Goal: Task Accomplishment & Management: Complete application form

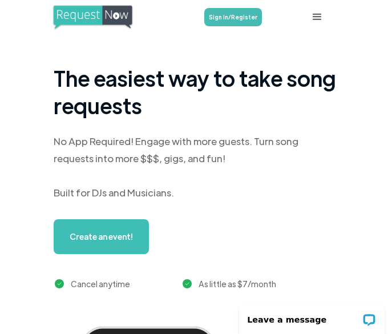
click at [222, 15] on link "Sign In/Register" at bounding box center [233, 17] width 58 height 18
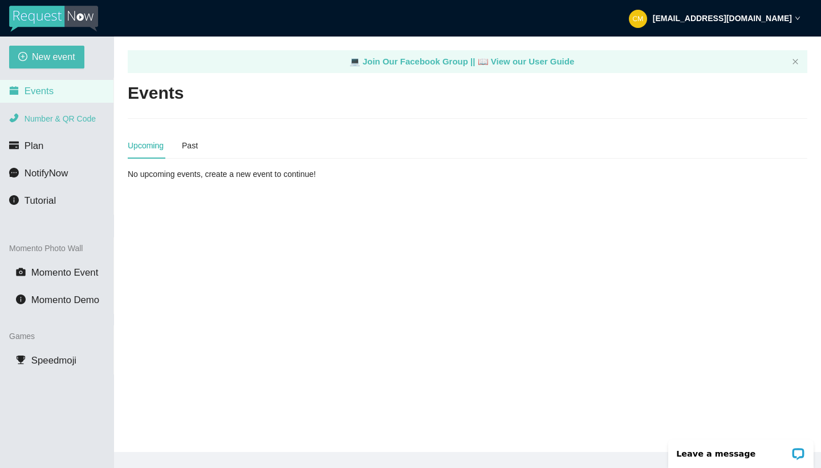
click at [40, 120] on span "Number & QR Code" at bounding box center [60, 118] width 71 height 9
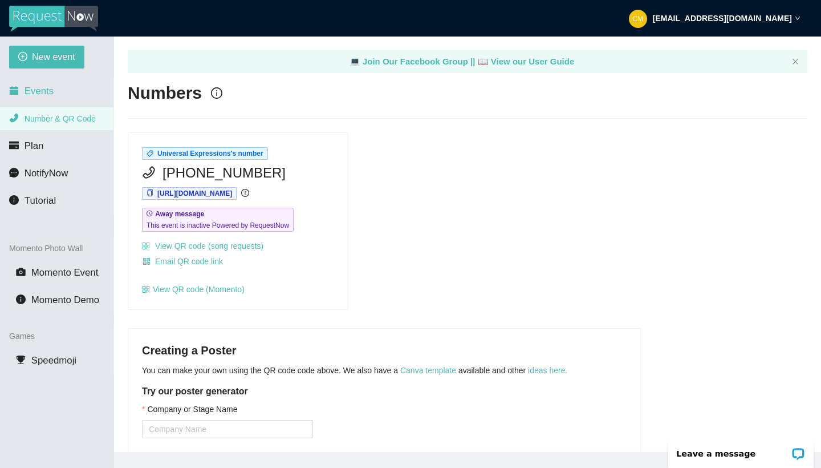
click at [37, 95] on span "Events" at bounding box center [39, 91] width 29 height 11
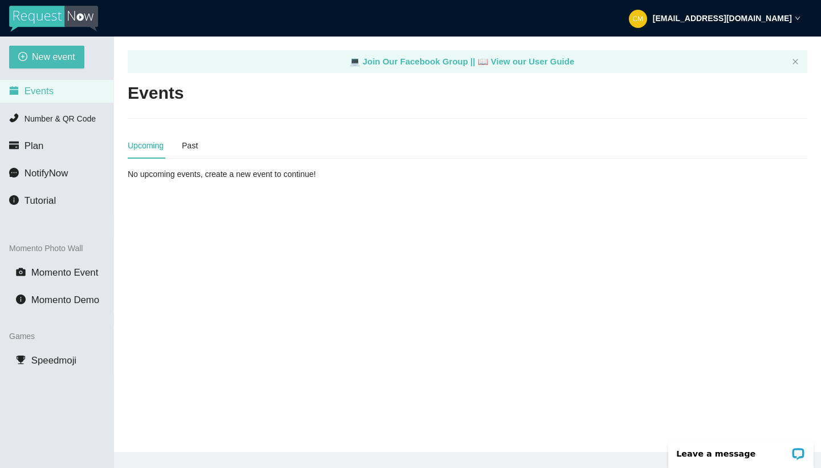
click at [181, 146] on div "Upcoming Past" at bounding box center [163, 145] width 70 height 26
click at [190, 144] on div "Past" at bounding box center [190, 145] width 16 height 13
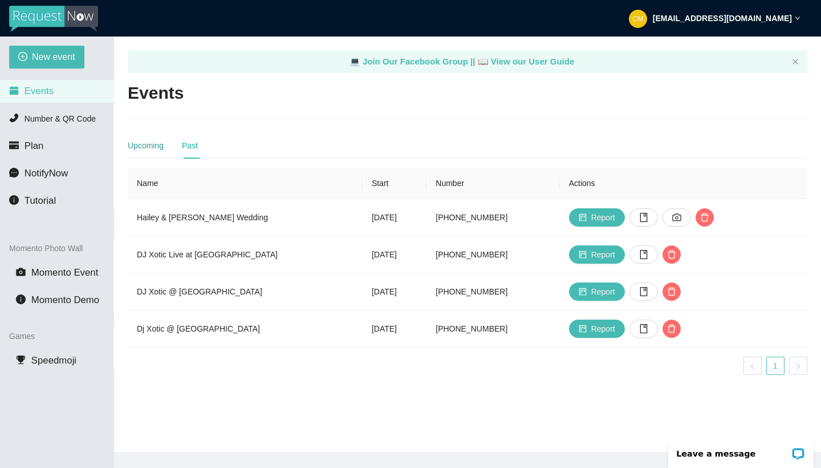
click at [134, 143] on div "Upcoming" at bounding box center [146, 145] width 36 height 13
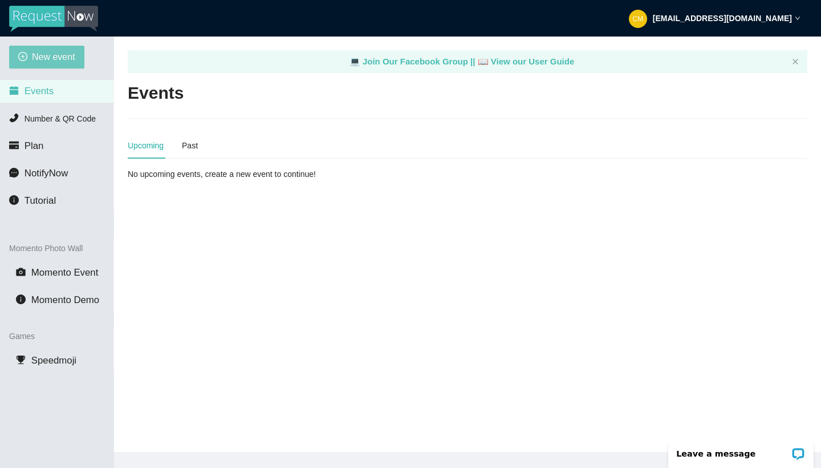
click at [42, 60] on span "New event" at bounding box center [53, 57] width 43 height 14
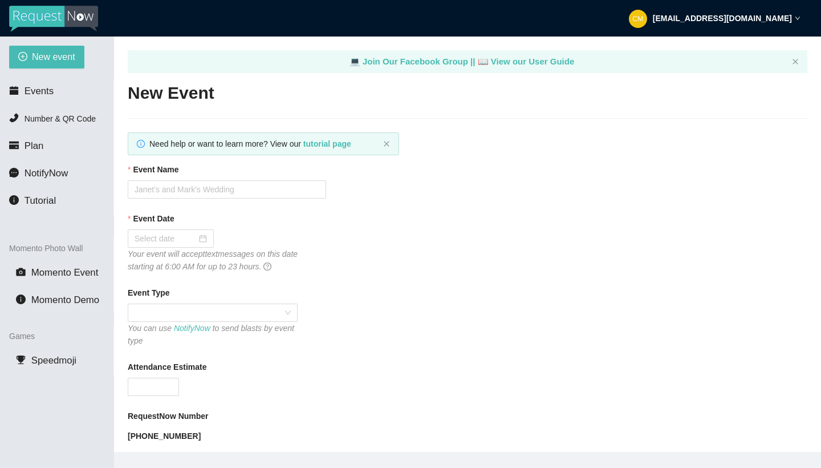
type textarea "[URL][DOMAIN_NAME]"
click at [143, 333] on input "Attendance Estimate" at bounding box center [153, 386] width 50 height 17
click at [217, 316] on span at bounding box center [213, 312] width 156 height 17
type input "300"
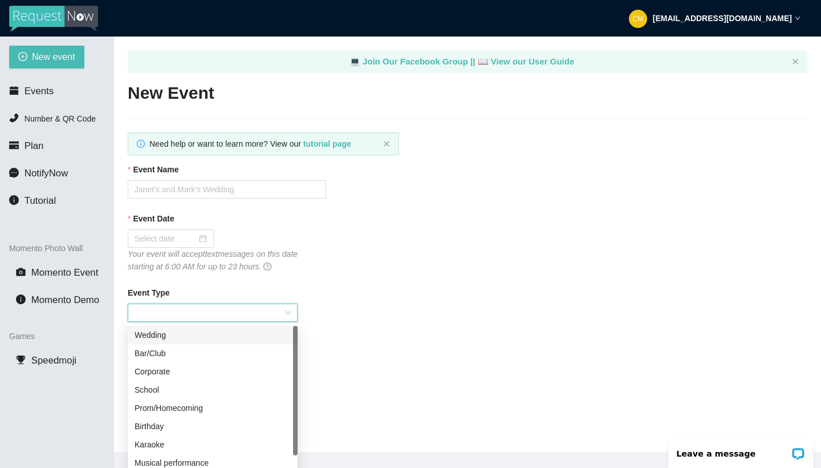
click at [196, 333] on div "Wedding" at bounding box center [213, 334] width 156 height 13
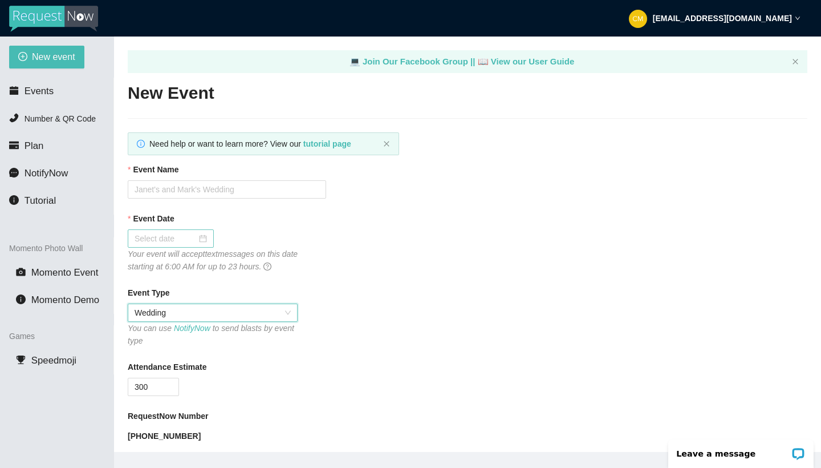
click at [196, 235] on div at bounding box center [171, 238] width 72 height 13
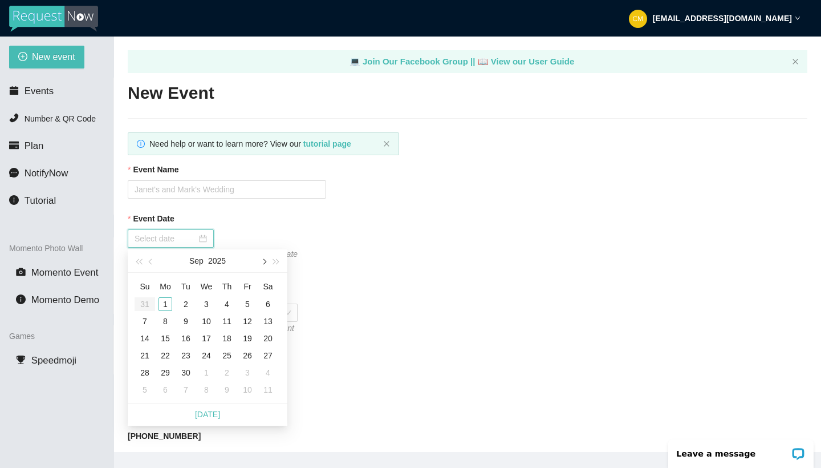
click at [266, 259] on button "button" at bounding box center [263, 260] width 13 height 23
click at [150, 262] on span "button" at bounding box center [152, 262] width 6 height 6
type input "[DATE]"
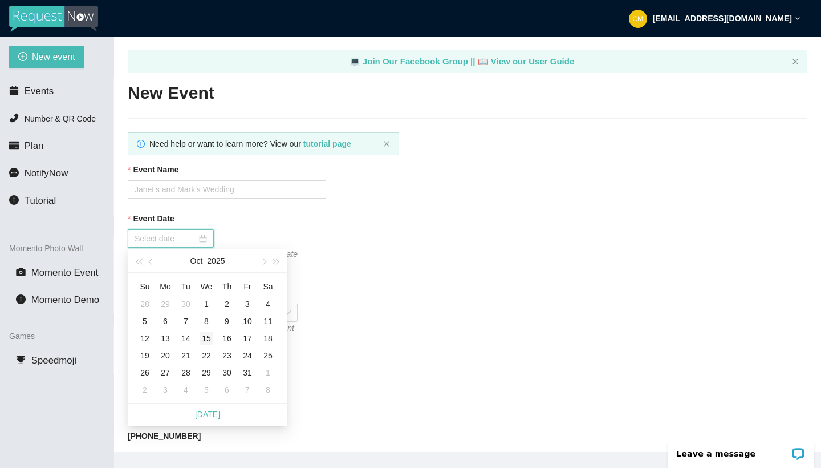
type input "[DATE]"
click at [267, 333] on div "18" at bounding box center [268, 338] width 14 height 14
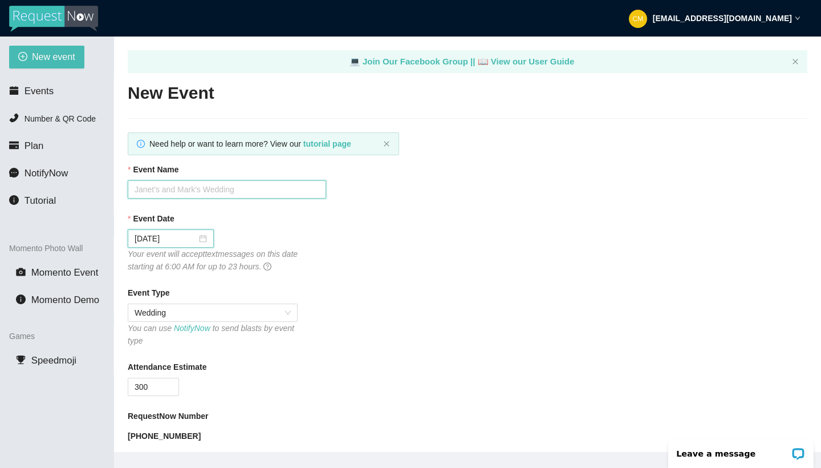
click at [228, 188] on input "Event Name" at bounding box center [227, 189] width 198 height 18
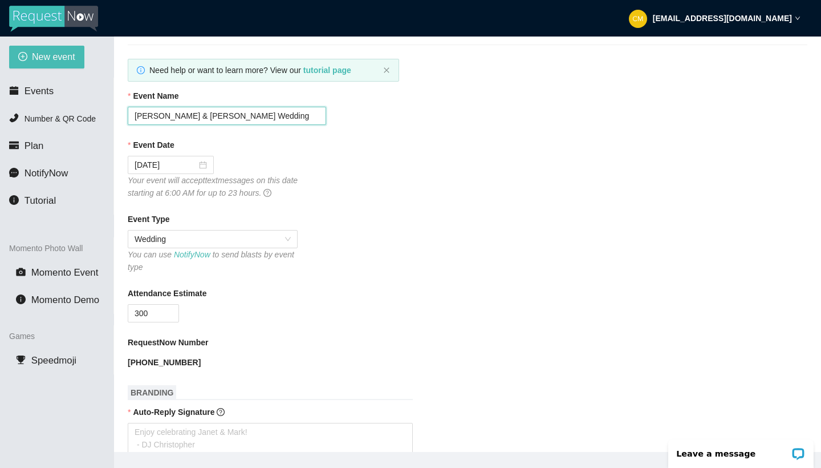
scroll to position [76, 0]
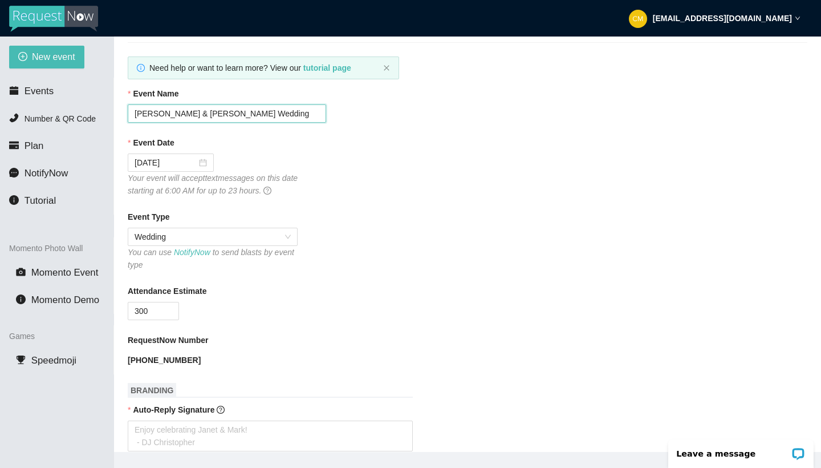
type input "[PERSON_NAME] & [PERSON_NAME] Wedding"
click at [400, 149] on div "Event Date" at bounding box center [468, 144] width 680 height 17
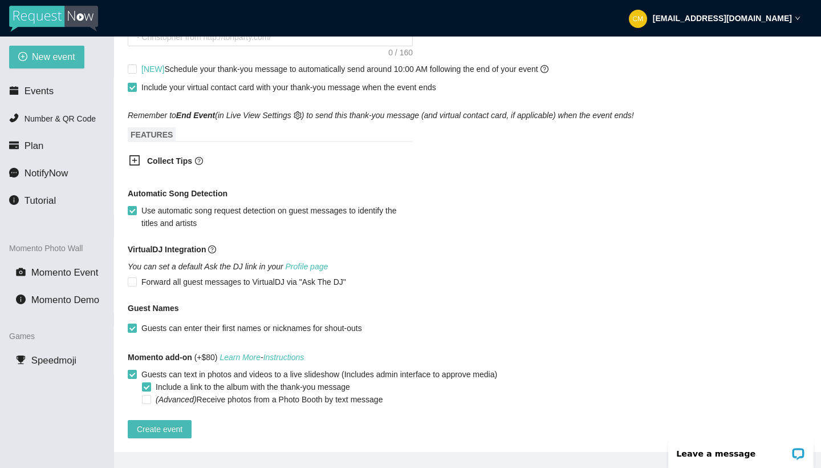
scroll to position [574, 0]
click at [400, 254] on div "VirtualDJ Integration You can set a default Ask the DJ link in your Profile pag…" at bounding box center [468, 265] width 680 height 45
click at [400, 252] on div "VirtualDJ Integration" at bounding box center [468, 251] width 680 height 17
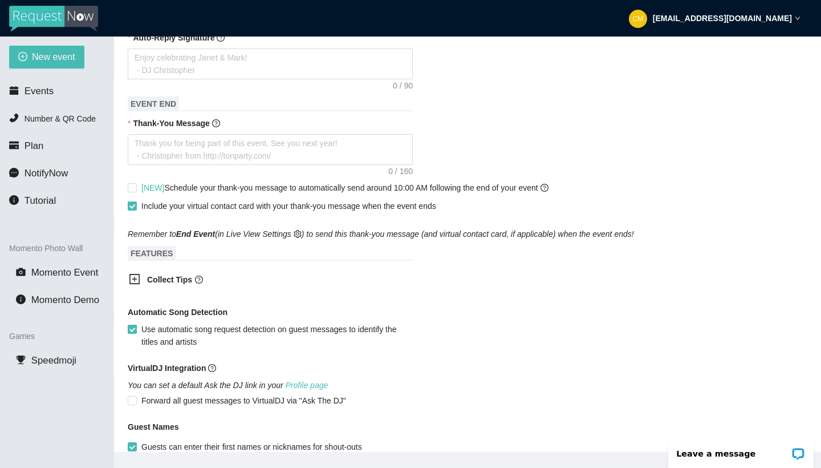
scroll to position [453, 0]
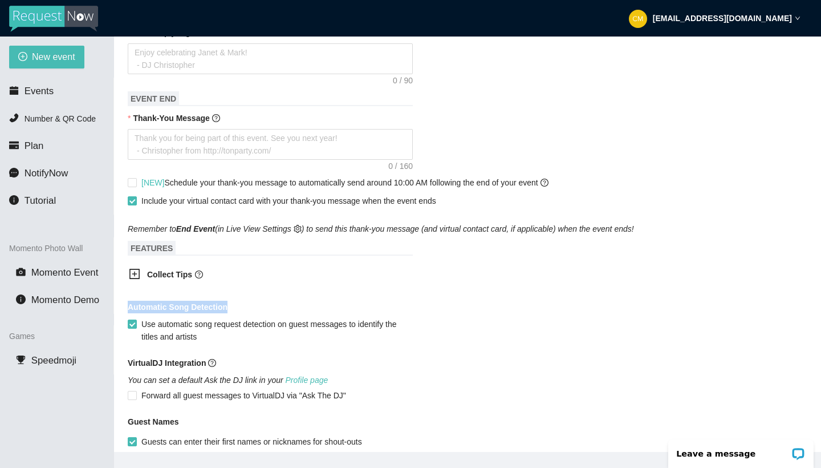
drag, startPoint x: 218, startPoint y: 276, endPoint x: 363, endPoint y: 311, distance: 149.1
click at [363, 311] on form "Event Name [PERSON_NAME] & [PERSON_NAME] Wedding Event Date [DATE] Your event w…" at bounding box center [468, 130] width 680 height 841
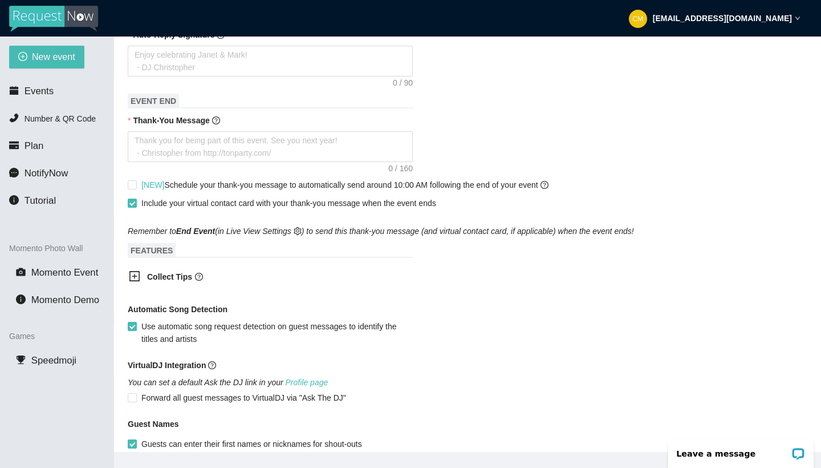
click at [400, 333] on form "Event Name [PERSON_NAME] & [PERSON_NAME] Wedding Event Date [DATE] Your event w…" at bounding box center [468, 133] width 680 height 841
click at [137, 271] on icon "plus-square" at bounding box center [134, 276] width 10 height 10
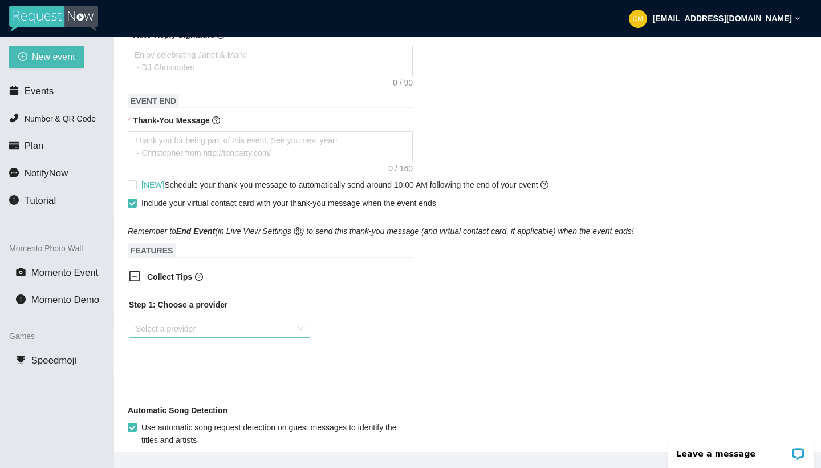
click at [299, 327] on div "Select a provider" at bounding box center [219, 328] width 181 height 18
click at [299, 279] on span "Collect Tips" at bounding box center [271, 276] width 249 height 13
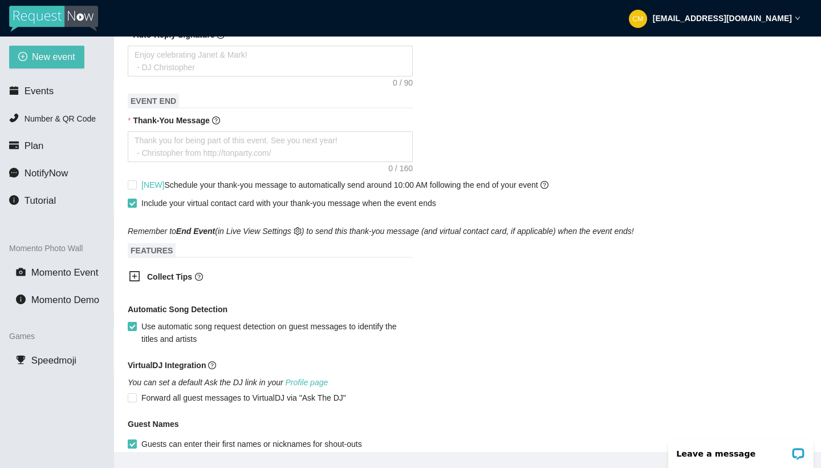
click at [133, 274] on icon "plus-square" at bounding box center [134, 275] width 11 height 11
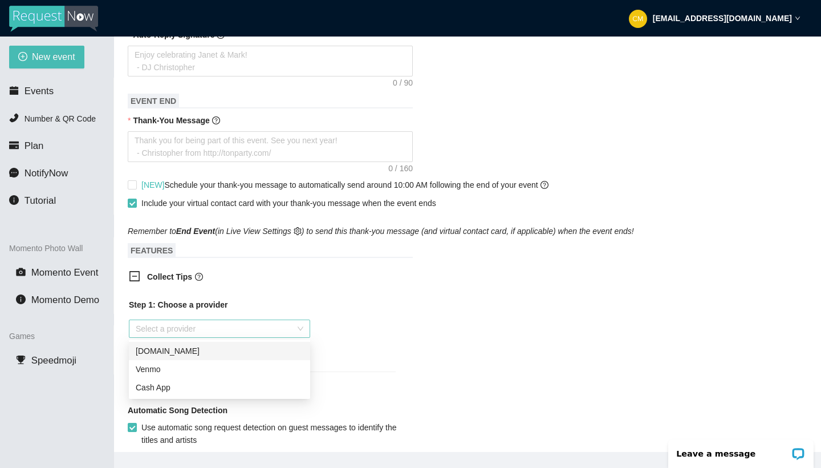
click at [301, 326] on div "Select a provider" at bounding box center [219, 328] width 181 height 18
click at [234, 333] on div "Venmo" at bounding box center [220, 369] width 168 height 13
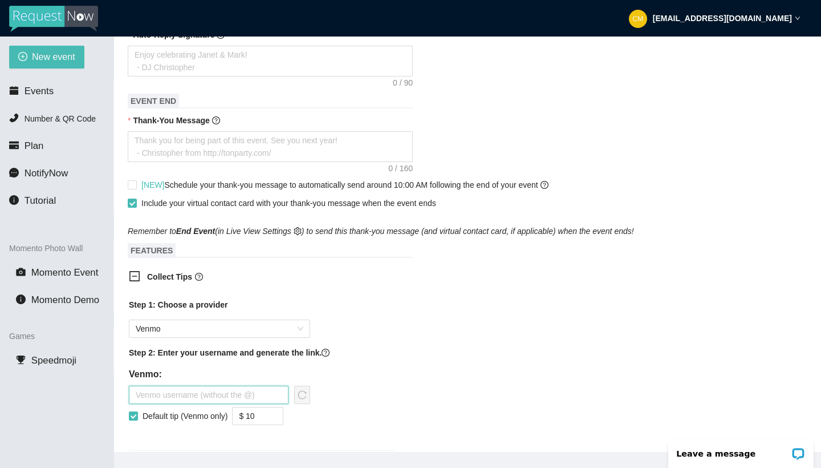
click at [205, 333] on input "text" at bounding box center [209, 394] width 160 height 18
type input "[PERSON_NAME]-71"
click at [377, 333] on div "Step 1: Choose a provider Venmo Step 2: Enter your username and generate the li…" at bounding box center [262, 367] width 267 height 138
click at [270, 333] on input "$ 10" at bounding box center [258, 415] width 50 height 17
type input "$ 5"
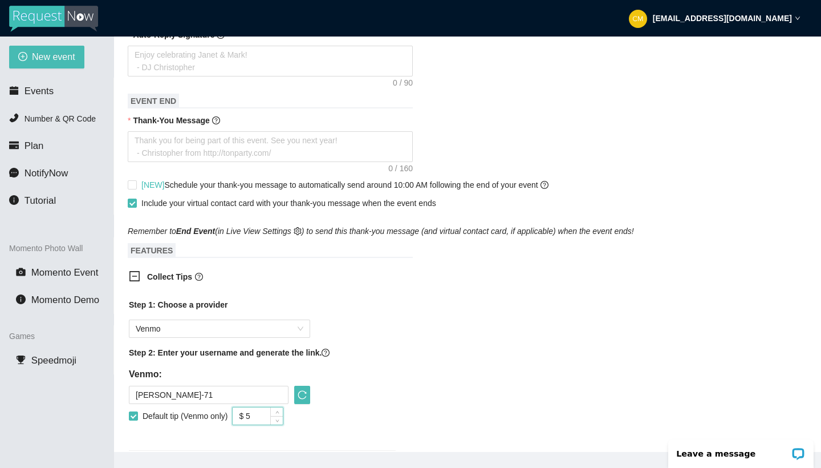
click at [400, 333] on div "Collect Tips Step 1: Choose a provider Venmo Step 2: Enter your username and ge…" at bounding box center [468, 367] width 680 height 208
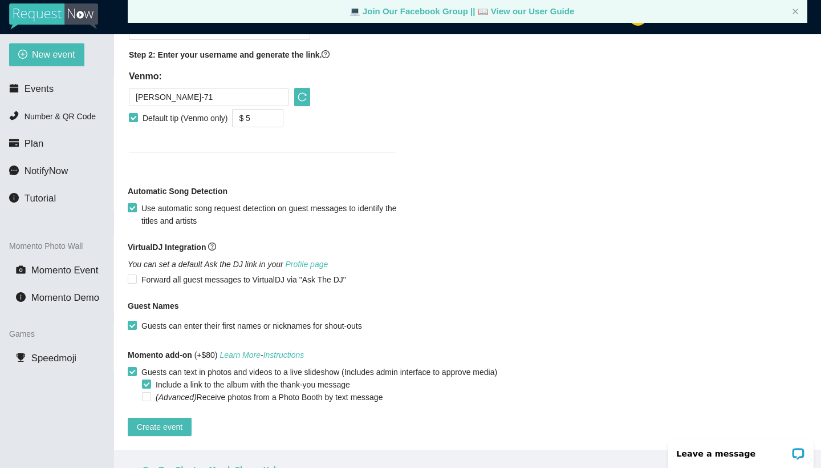
scroll to position [754, 0]
click at [400, 319] on div "Guests can enter their first names or nicknames for shout-outs" at bounding box center [468, 325] width 680 height 13
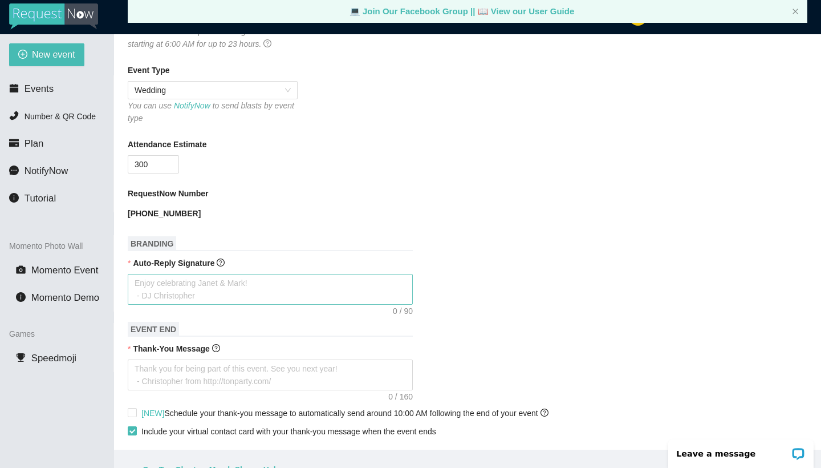
scroll to position [219, 0]
click at [279, 279] on textarea "Auto-Reply Signature" at bounding box center [270, 290] width 285 height 31
type textarea "E"
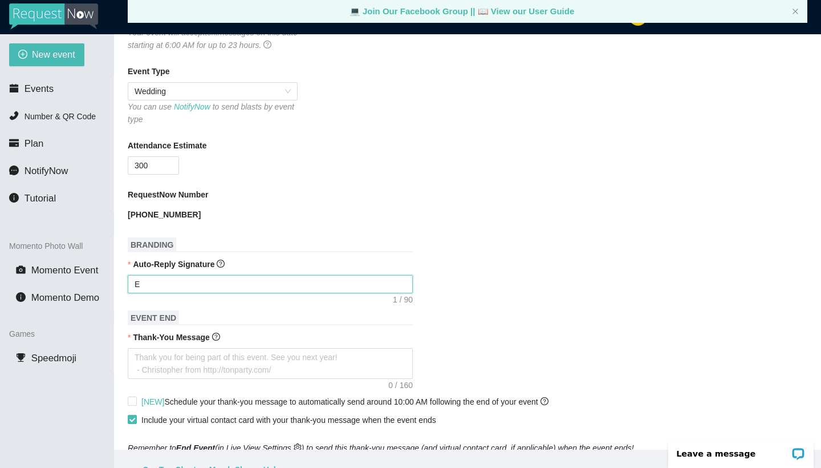
type textarea "En"
type textarea "Enj"
type textarea "Enjo"
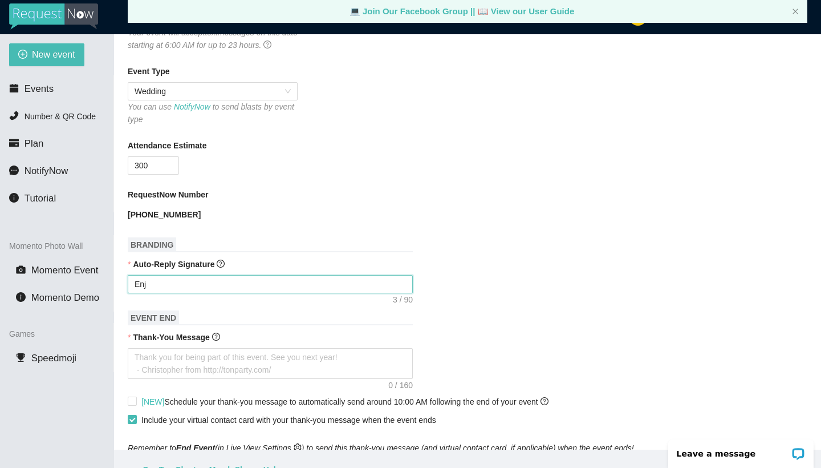
type textarea "Enjo"
type textarea "Enjoy"
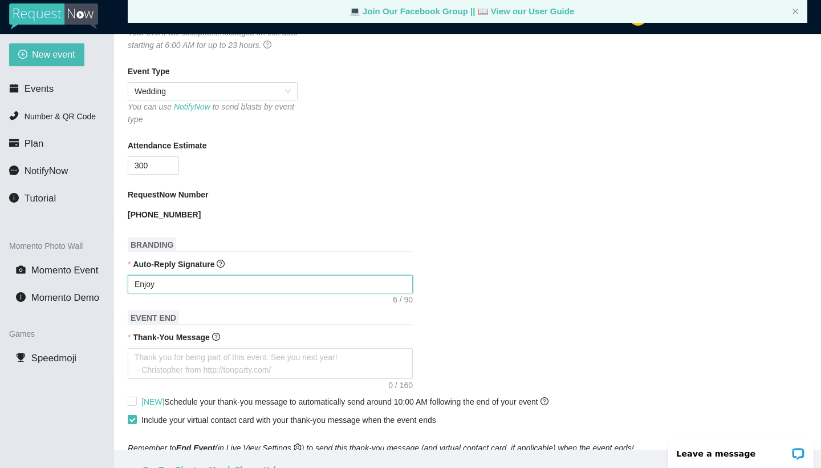
type textarea "Enjoy C"
type textarea "Enjoy Ce"
type textarea "Enjoy Cel"
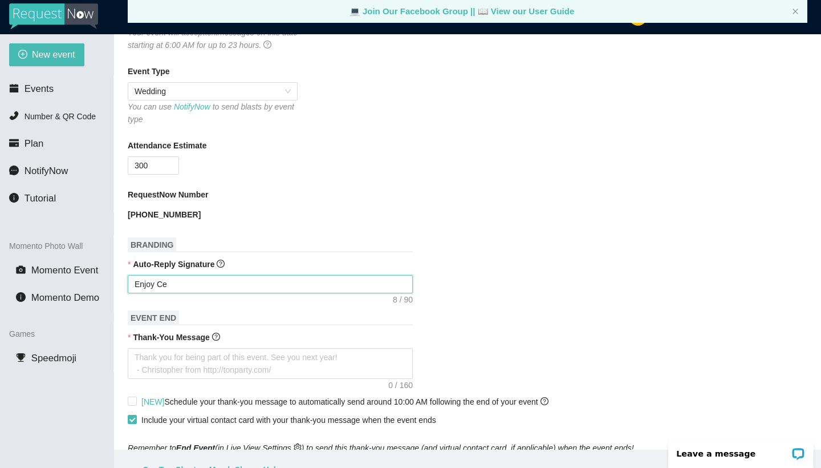
type textarea "Enjoy Cel"
type textarea "Enjoy Cele"
type textarea "Enjoy Celeb"
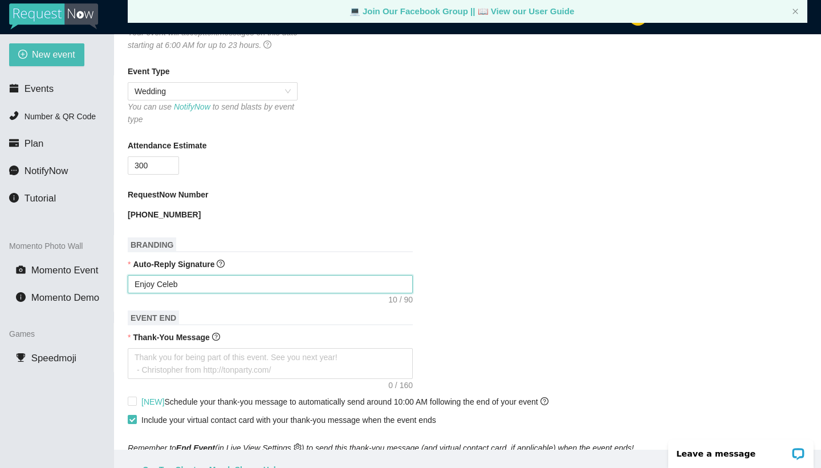
type textarea "Enjoy Celebr"
type textarea "Enjoy Celebra"
type textarea "Enjoy Celebrat"
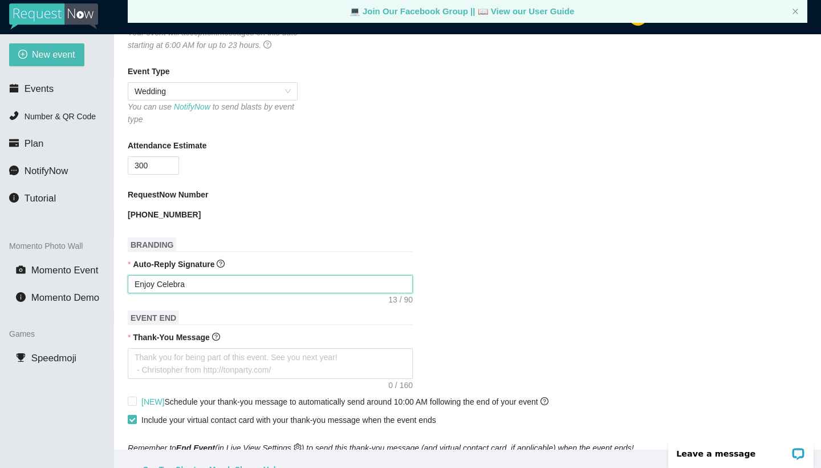
type textarea "Enjoy Celebrat"
type textarea "Enjoy Celebrati"
type textarea "Enjoy Celebratio"
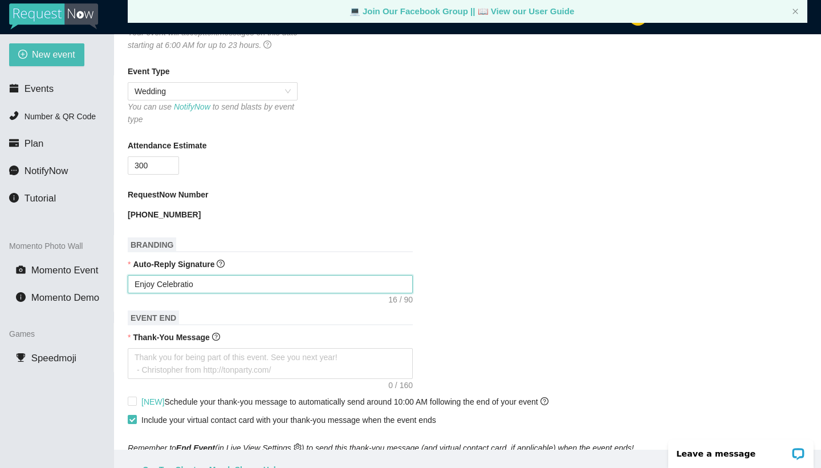
type textarea "Enjoy Celebration"
type textarea "Enjoy Celebrationf"
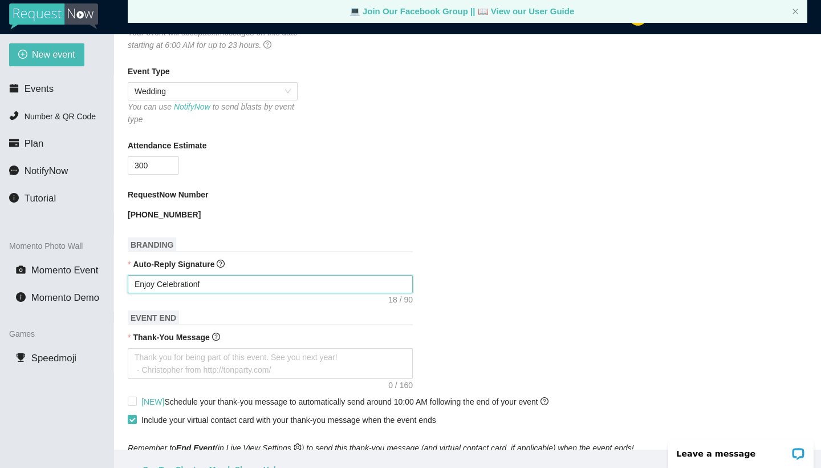
type textarea "Enjoy Celebrationf"
type textarea "Enjoy Celebration"
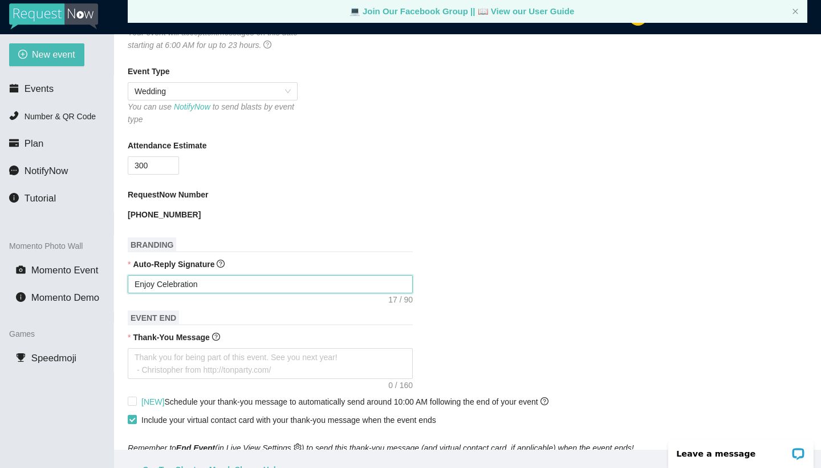
type textarea "Enjoy Celebrationg"
type textarea "Enjoy Celebrating"
type textarea "Enjoy Celebrating w"
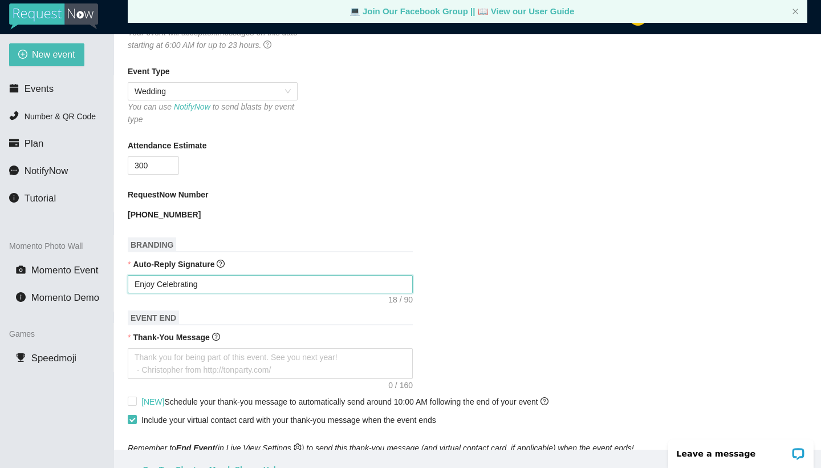
type textarea "Enjoy Celebrating w"
type textarea "Enjoy Celebrating wi"
type textarea "Enjoy Celebrating wit"
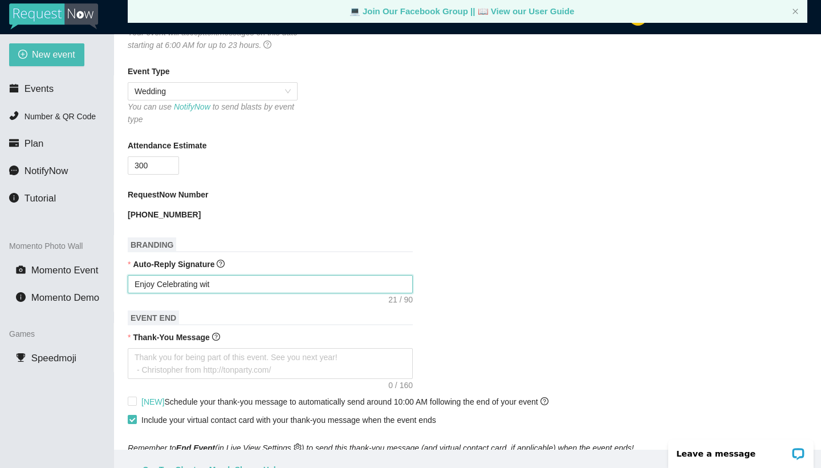
type textarea "Enjoy Celebrating with"
type textarea "Enjoy Celebrating with J"
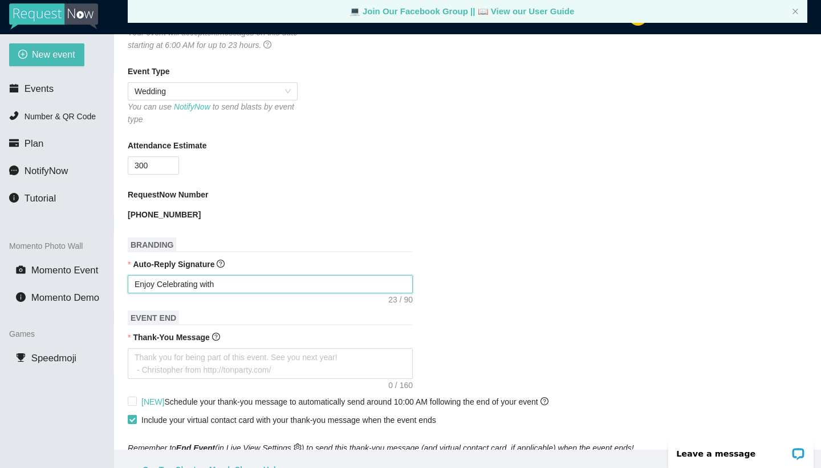
type textarea "Enjoy Celebrating with J"
type textarea "Enjoy Celebrating with [PERSON_NAME]"
type textarea "Enjoy Celebrating with Jam"
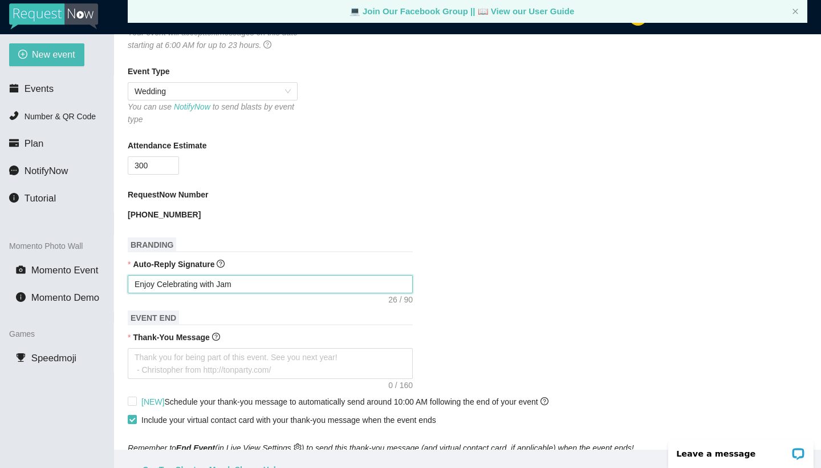
type textarea "Enjoy Celebrating with [PERSON_NAME]"
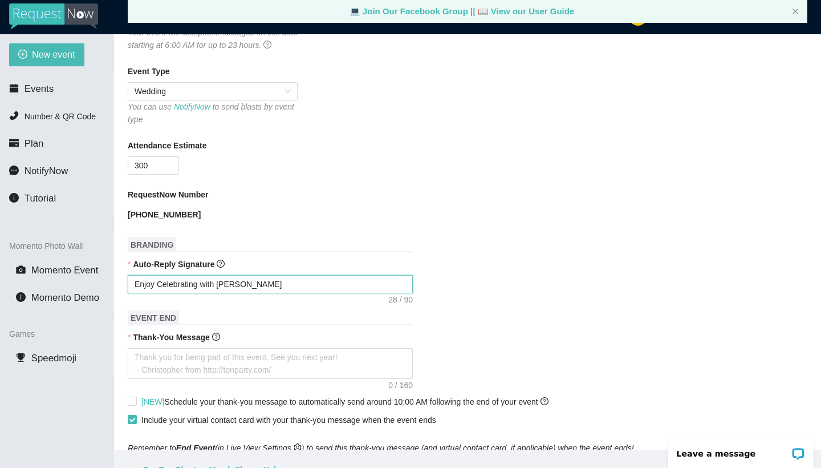
type textarea "Enjoy Celebrating with [PERSON_NAME]"
type textarea "Enjoy Celebrating with [PERSON_NAME] an"
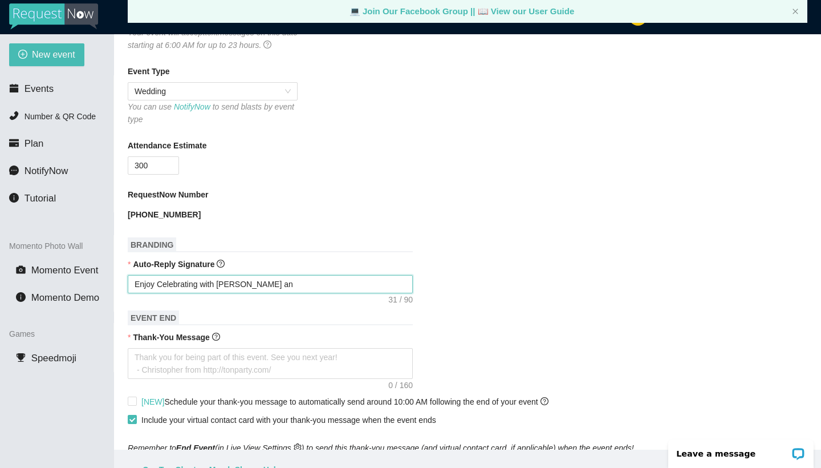
type textarea "Enjoy Celebrating with [PERSON_NAME] and"
type textarea "Enjoy Celebrating with [PERSON_NAME] and W"
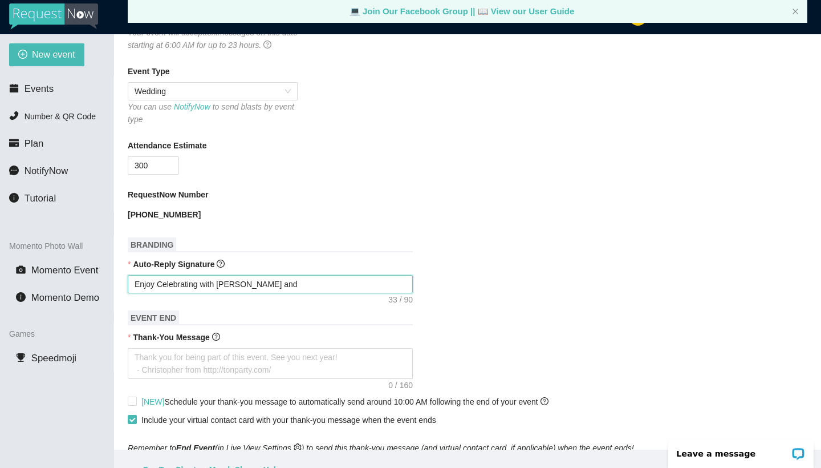
type textarea "Enjoy Celebrating with [PERSON_NAME] and W"
type textarea "Enjoy Celebrating with [PERSON_NAME] and Wh"
type textarea "Enjoy Celebrating with [PERSON_NAME] and Whi"
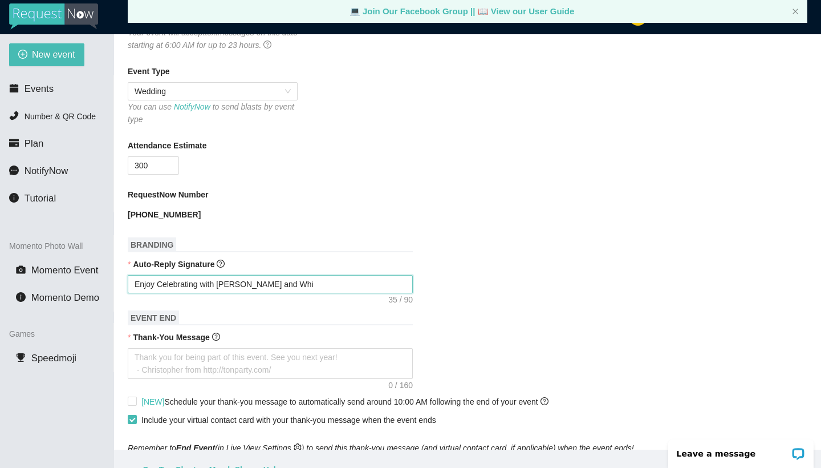
type textarea "Enjoy Celebrating with [PERSON_NAME] and [PERSON_NAME]"
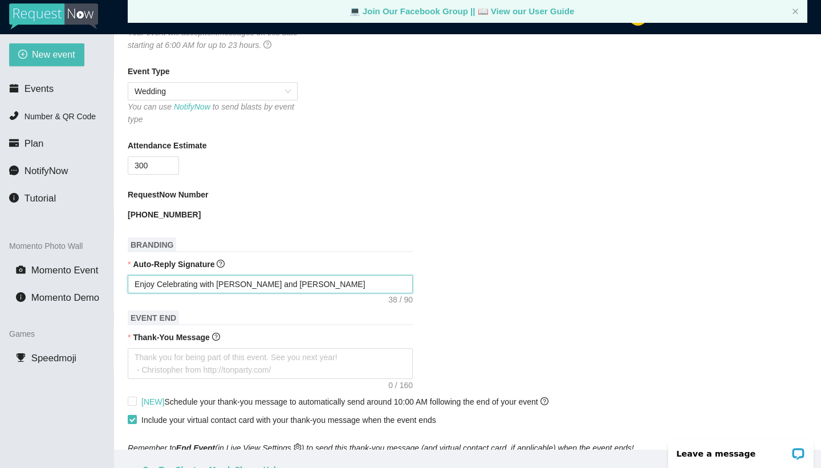
type textarea "Enjoy Celebrating with [PERSON_NAME] and [PERSON_NAME]"
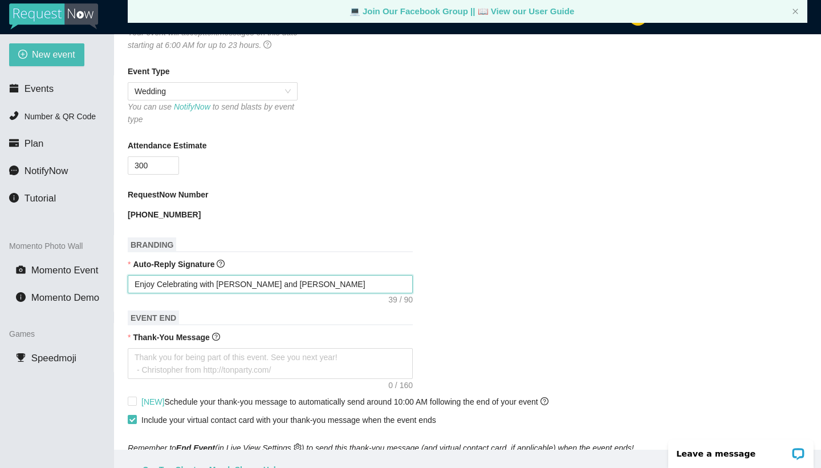
type textarea "Enjoy Celebrating with [PERSON_NAME] and [PERSON_NAME]"
drag, startPoint x: 133, startPoint y: 279, endPoint x: 133, endPoint y: 286, distance: 6.3
click at [133, 279] on textarea "Enjoy Celebrating with [PERSON_NAME] and [PERSON_NAME]" at bounding box center [270, 284] width 285 height 18
type textarea "[PERSON_NAME] Celebrating with [PERSON_NAME] and [PERSON_NAME]"
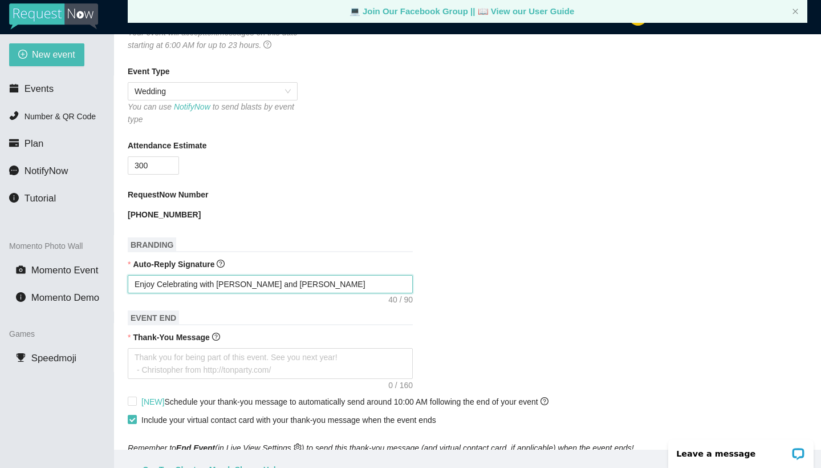
type textarea "[PERSON_NAME] Celebrating with [PERSON_NAME] and [PERSON_NAME]"
type textarea "ThEnjoy Celebrating with [PERSON_NAME] and [PERSON_NAME]"
type textarea "ThaEnjoy Celebrating with [PERSON_NAME] and [PERSON_NAME]"
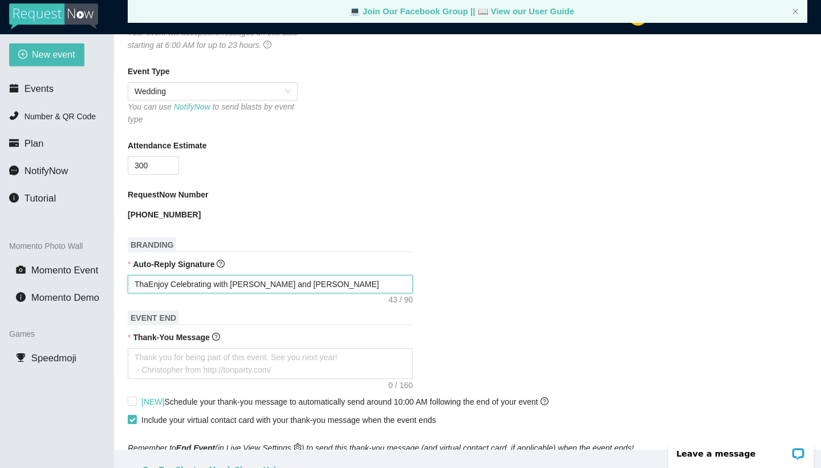
type textarea "ThatEnjoy Celebrating with [PERSON_NAME] and [PERSON_NAME]"
type textarea "That Enjoy Celebrating with [PERSON_NAME] and [PERSON_NAME]"
type textarea "That yEnjoy Celebrating with [PERSON_NAME] and [PERSON_NAME]"
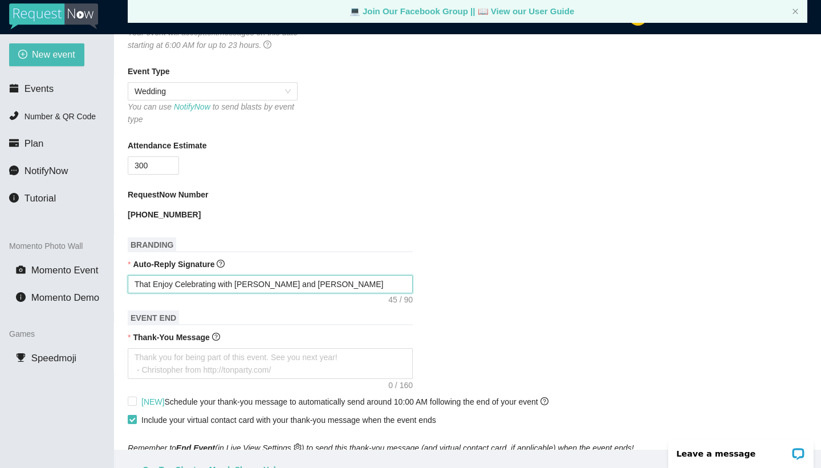
type textarea "That yEnjoy Celebrating with [PERSON_NAME] and [PERSON_NAME]"
type textarea "That yoEnjoy Celebrating with [PERSON_NAME] and [PERSON_NAME]"
type textarea "That youEnjoy Celebrating with [PERSON_NAME] and [PERSON_NAME]"
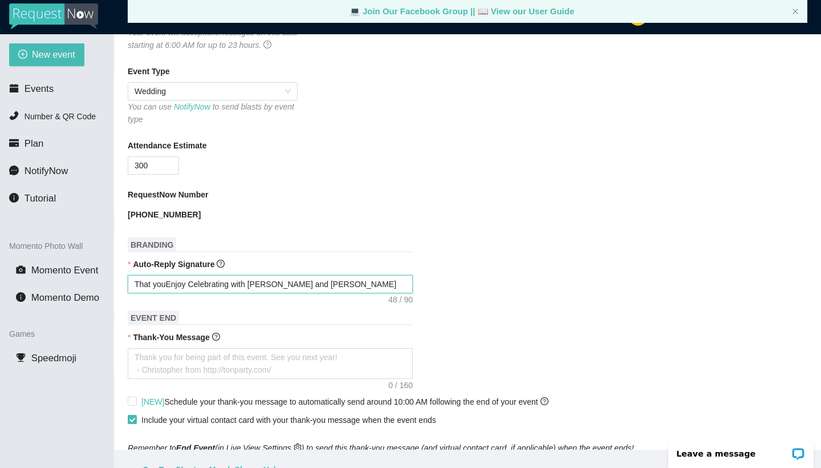
type textarea "That you Enjoy Celebrating with [PERSON_NAME] and [PERSON_NAME]"
type textarea "That you fEnjoy Celebrating with [PERSON_NAME] and [PERSON_NAME]"
type textarea "That you foEnjoy Celebrating with [PERSON_NAME] and [PERSON_NAME]"
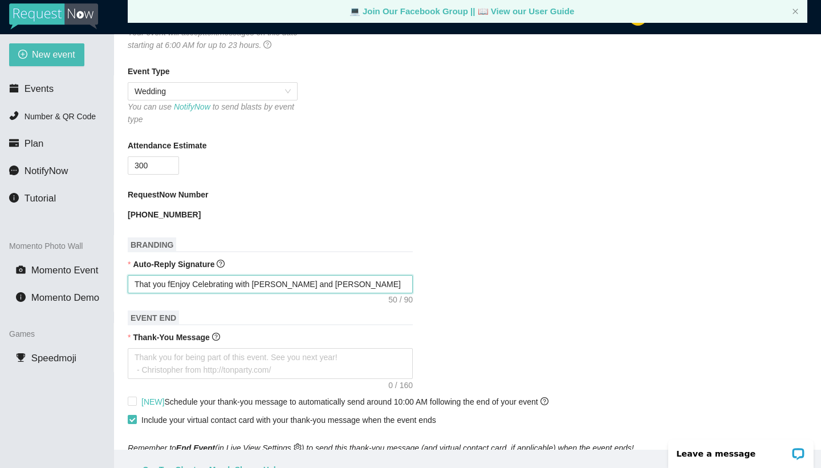
type textarea "That you foEnjoy Celebrating with [PERSON_NAME] and [PERSON_NAME]"
type textarea "That you forEnjoy Celebrating with [PERSON_NAME] and [PERSON_NAME]"
type textarea "That you for Enjoy Celebrating with [PERSON_NAME] and [PERSON_NAME]"
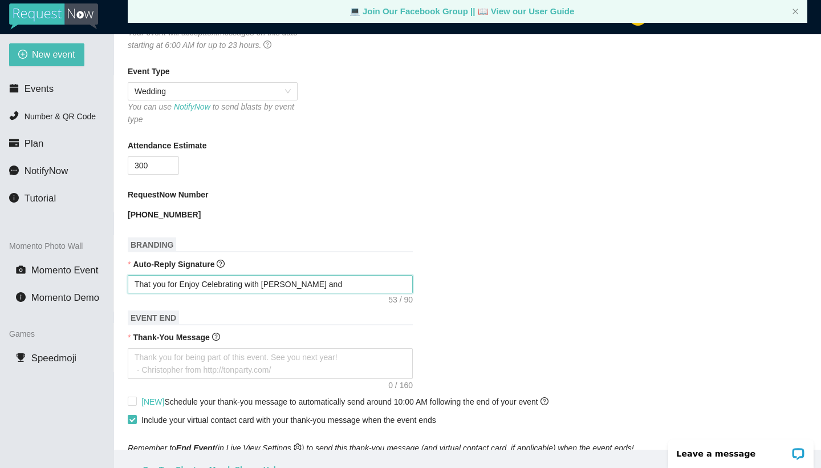
type textarea "That you for yEnjoy Celebrating with [PERSON_NAME] and [PERSON_NAME]"
type textarea "That you for yoEnjoy Celebrating with [PERSON_NAME] and [PERSON_NAME]"
type textarea "That you for youEnjoy Celebrating with [PERSON_NAME] and [PERSON_NAME]"
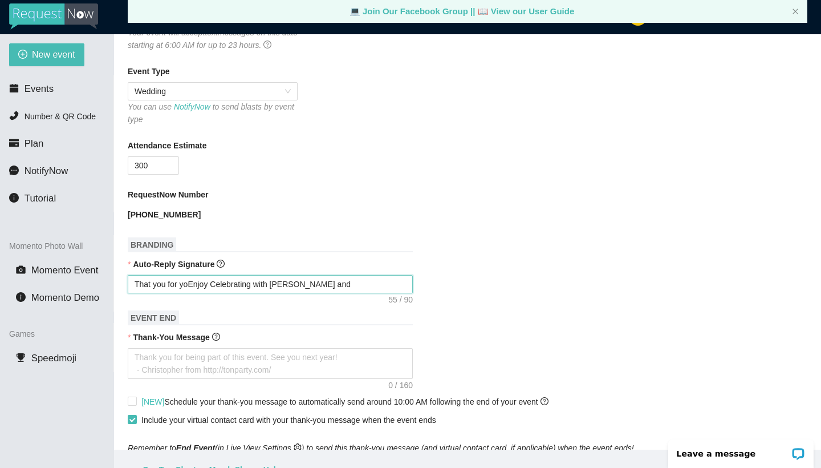
type textarea "That you for youEnjoy Celebrating with [PERSON_NAME] and [PERSON_NAME]"
type textarea "That you for yourEnjoy Celebrating with [PERSON_NAME] and [PERSON_NAME]"
type textarea "That you for your Enjoy Celebrating with [PERSON_NAME] and [PERSON_NAME]"
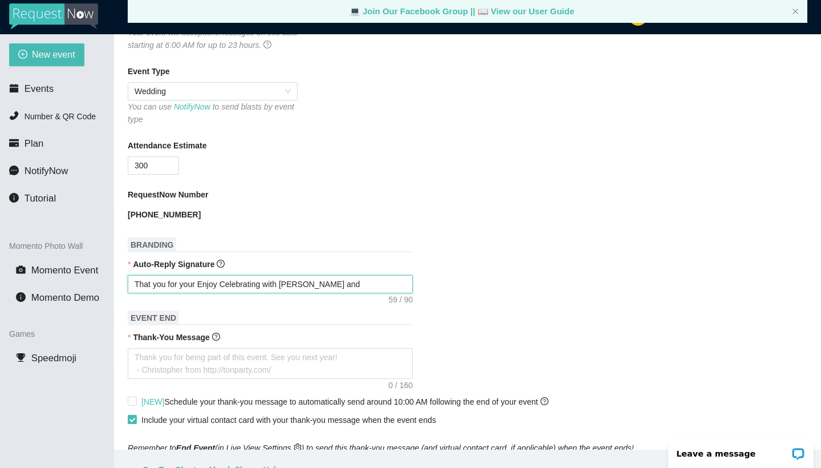
type textarea "That you for your PEnjoy Celebrating with [PERSON_NAME] and [PERSON_NAME]"
type textarea "That you for your PhEnjoy Celebrating with [PERSON_NAME] and [PERSON_NAME]"
type textarea "That you for your PhoEnjoy Celebrating with [PERSON_NAME] and [PERSON_NAME]"
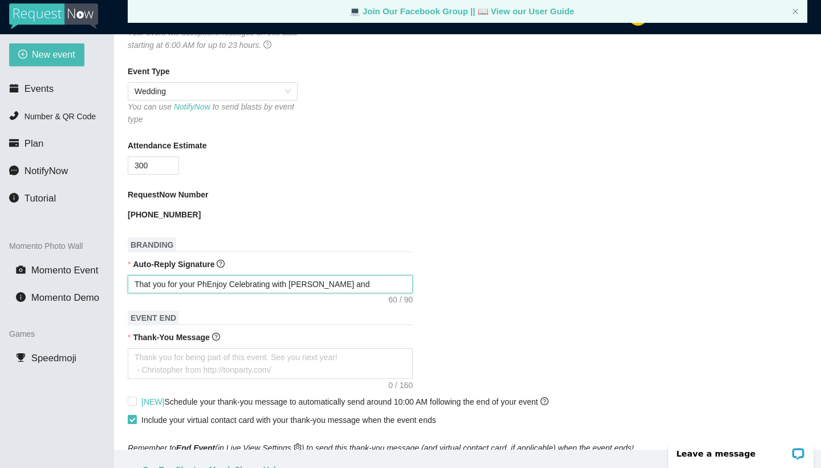
type textarea "That you for your PhoEnjoy Celebrating with [PERSON_NAME] and [PERSON_NAME]"
type textarea "That you for your PhotEnjoy Celebrating with [PERSON_NAME] and [PERSON_NAME]"
type textarea "That you for your PhotoEnjoy Celebrating with [PERSON_NAME] and [PERSON_NAME]"
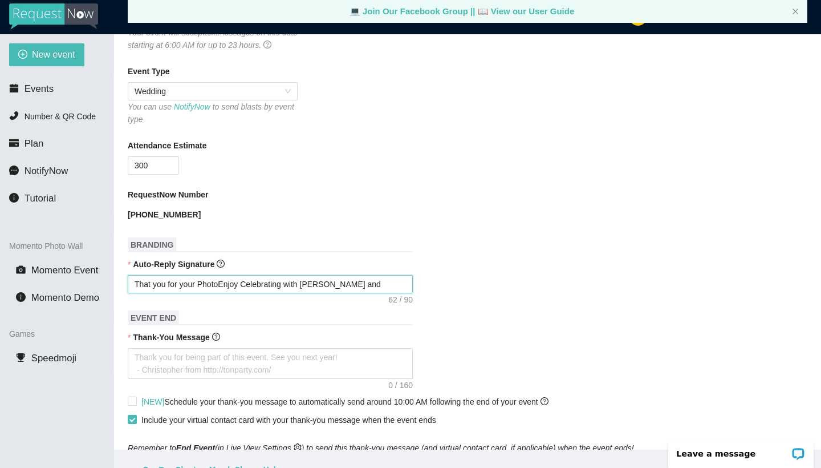
type textarea "That you for your Photo Enjoy Celebrating with [PERSON_NAME] and [PERSON_NAME]"
type textarea "That you for your Photo SEnjoy Celebrating with [PERSON_NAME] and [PERSON_NAME]"
type textarea "That you for your Photo SuEnjoy Celebrating with [PERSON_NAME] and [PERSON_NAME]"
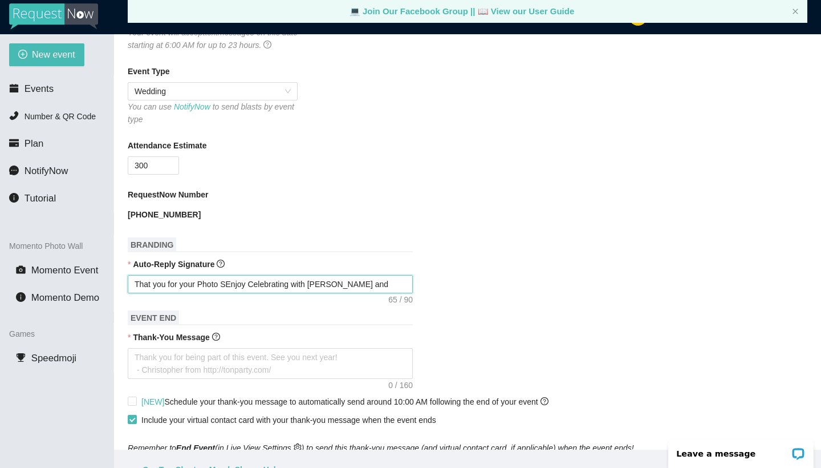
type textarea "That you for your Photo SuEnjoy Celebrating with [PERSON_NAME] and [PERSON_NAME]"
type textarea "That you for your Photo SubEnjoy Celebrating with [PERSON_NAME] and [PERSON_NAM…"
type textarea "That you for your Photo SubmEnjoy Celebrating with [PERSON_NAME] and [PERSON_NA…"
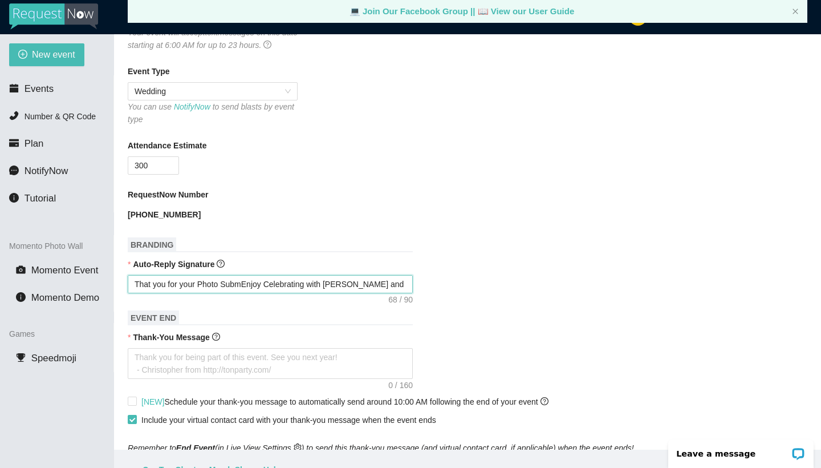
type textarea "That you for your Photo SubmiEnjoy Celebrating with [PERSON_NAME] and [PERSON_N…"
type textarea "That you for your Photo SubmisEnjoy Celebrating with [PERSON_NAME] and [PERSON_…"
type textarea "That you for your Photo SubmissEnjoy Celebrating with [PERSON_NAME] and [PERSON…"
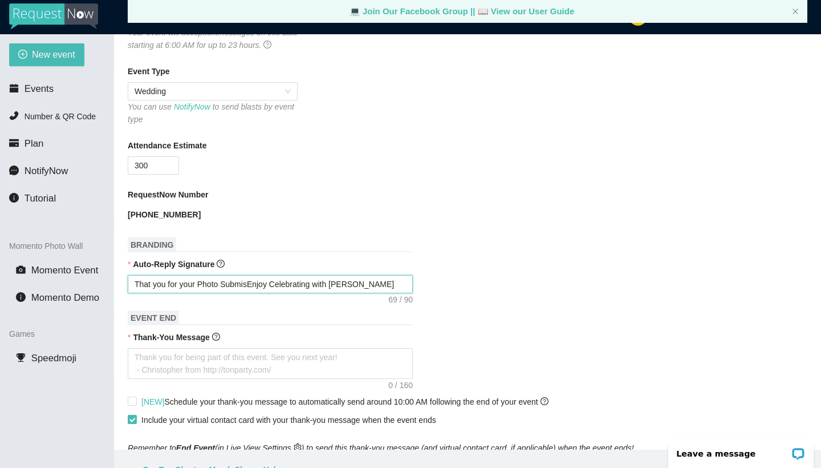
type textarea "That you for your Photo SubmissEnjoy Celebrating with [PERSON_NAME] and [PERSON…"
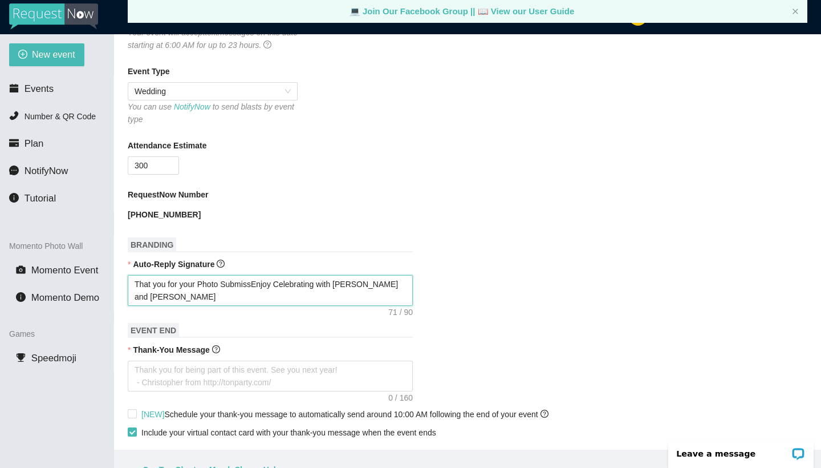
type textarea "That you for your Photo SubmissiEnjoy Celebrating with [PERSON_NAME] and [PERSO…"
type textarea "That you for your Photo SubmissioEnjoy Celebrating with [PERSON_NAME] and [PERS…"
type textarea "That you for your Photo SubmissionEnjoy Celebrating with [PERSON_NAME] and [PER…"
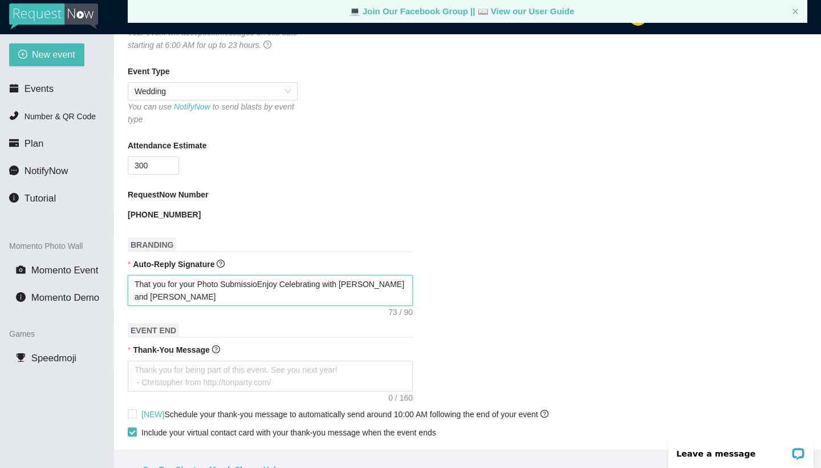
type textarea "That you for your Photo SubmissionEnjoy Celebrating with [PERSON_NAME] and [PER…"
type textarea "That you for your Photo Submission\Enjoy Celebrating with [PERSON_NAME] and [PE…"
type textarea "That you for your Photo SubmissionEnjoy Celebrating with [PERSON_NAME] and [PER…"
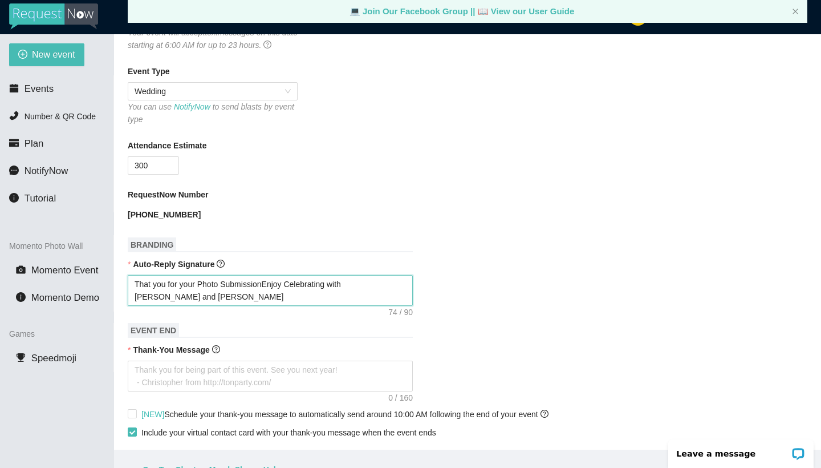
type textarea "That you for your Photo Submission Enjoy Celebrating with [PERSON_NAME] and [PE…"
click at [269, 282] on textarea "That you for your Photo Submission Enjoy Celebrating with [PERSON_NAME] and [PE…" at bounding box center [270, 290] width 285 height 31
type textarea "That you for your Photo Submission. Enjoy Celebrating with [PERSON_NAME] and [P…"
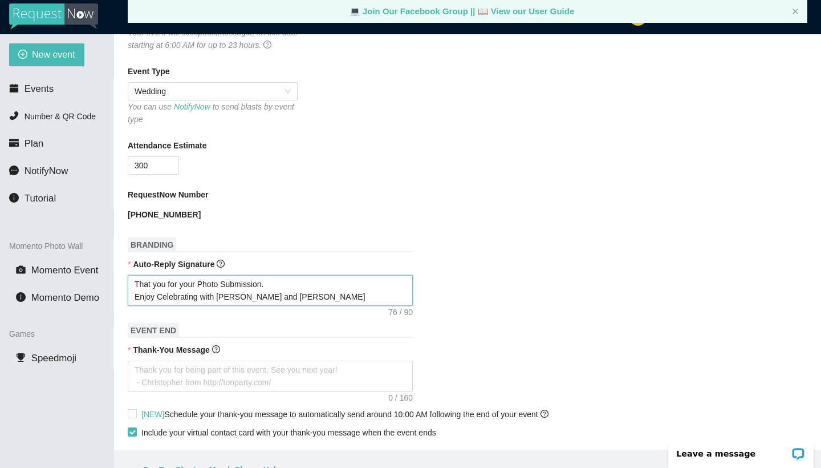
type textarea "That you for your Photo Submission. Enjoy Celebrating with [PERSON_NAME] and [P…"
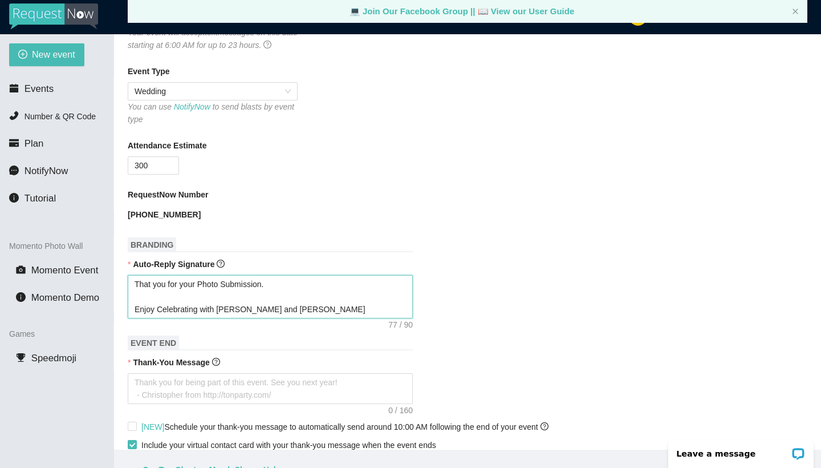
type textarea "That you for your Photo Submission. Enjoy Celebrating with [PERSON_NAME] and [P…"
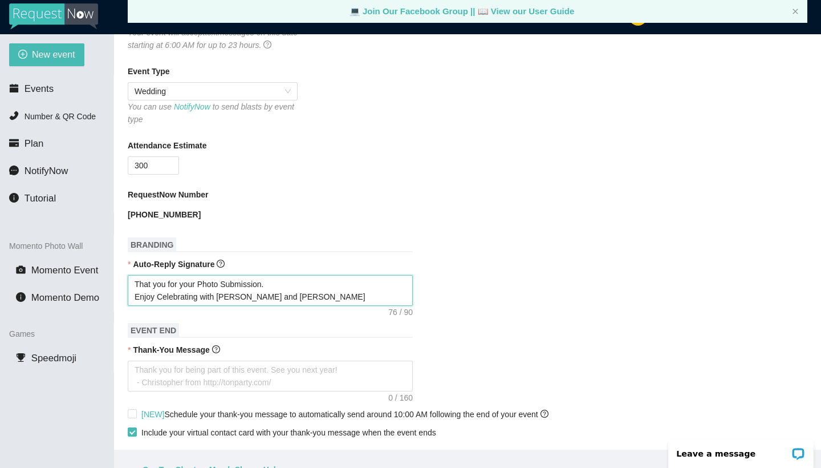
type textarea "That you for your Photo Submission Enjoy Celebrating with [PERSON_NAME] and [PE…"
type textarea "That you for your Photo Submission, Enjoy Celebrating with [PERSON_NAME] and [P…"
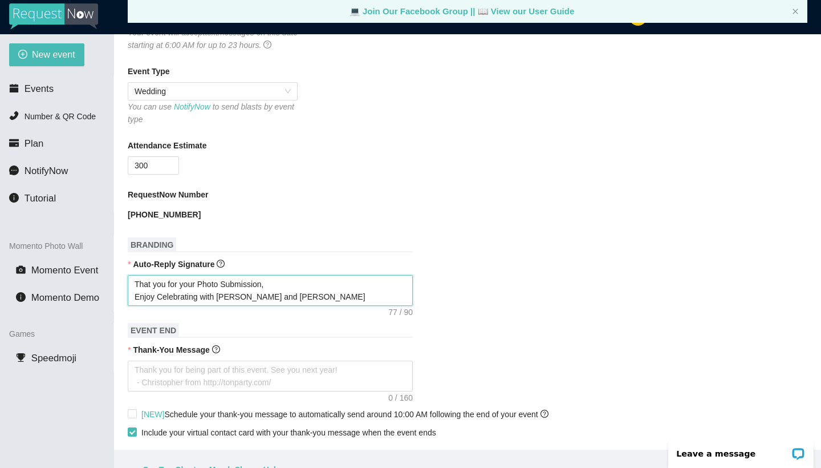
type textarea "That you for your Photo Submission, Enjoy Celebrating with [PERSON_NAME] and [P…"
type textarea "That you for your Photo Submission, a Enjoy Celebrating with [PERSON_NAME] and …"
type textarea "That you for your Photo Submission, at Enjoy Celebrating with [PERSON_NAME] and…"
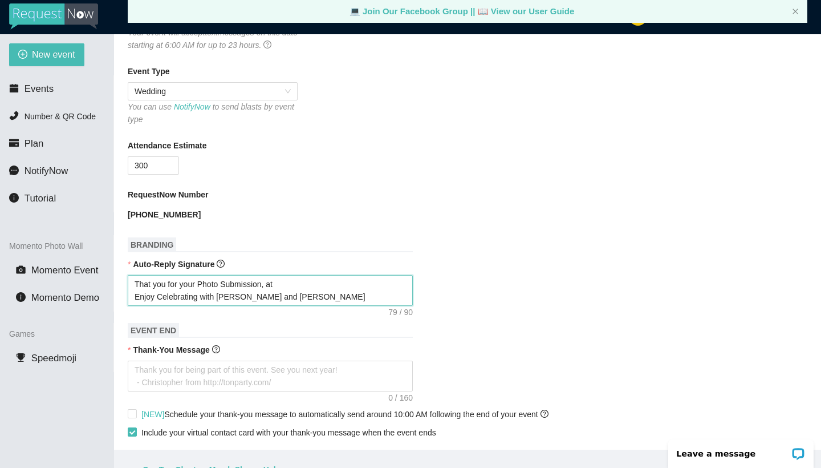
type textarea "That you for your Photo Submission, at Enjoy Celebrating with [PERSON_NAME] and…"
type textarea "That you for your Photo Submission, at t Enjoy Celebrating with [PERSON_NAME] a…"
type textarea "That you for your Photo Submission, at th Enjoy Celebrating with [PERSON_NAME] …"
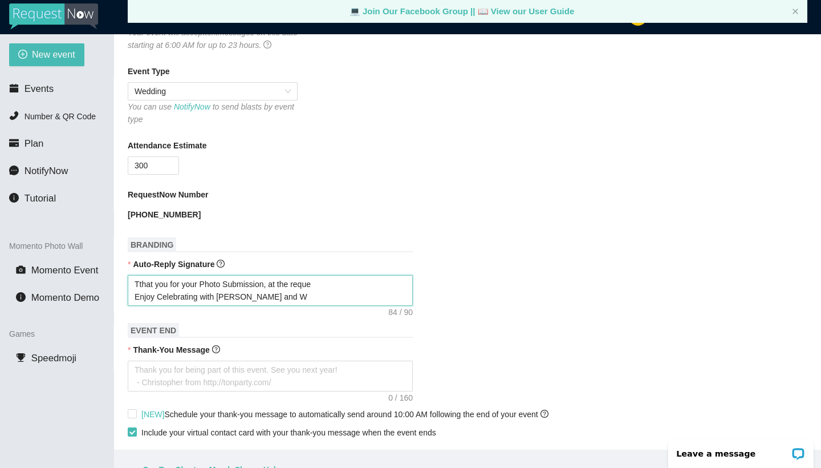
click at [326, 281] on textarea "Tthat you for your Photo Submission, at the reque Enjoy Celebrating with [PERSO…" at bounding box center [270, 290] width 285 height 31
click at [332, 282] on textarea "Tthat you for your Photo Submission, at the direction o Enjoy Celebrating with …" at bounding box center [270, 290] width 285 height 31
drag, startPoint x: 353, startPoint y: 279, endPoint x: 113, endPoint y: 285, distance: 240.1
click at [113, 285] on section "New event Events Number & QR Code Plan NotifyNow Tutorial Momento Photo Wall Mo…" at bounding box center [410, 268] width 821 height 468
click at [203, 283] on textarea "NO Song Requests only Photo Submissions Enjoy Celebrating with [PERSON_NAME] and" at bounding box center [270, 290] width 285 height 31
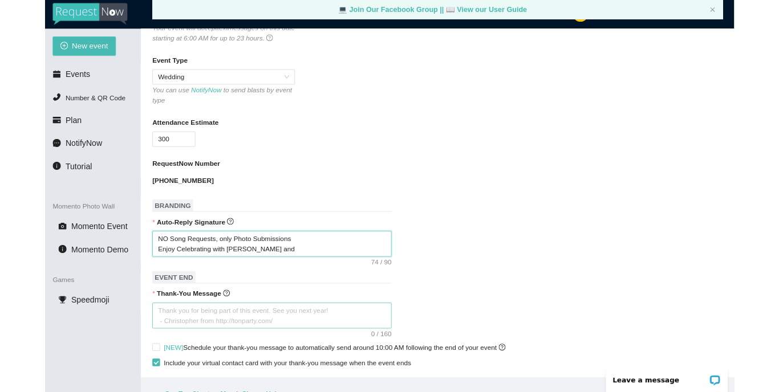
scroll to position [221, 0]
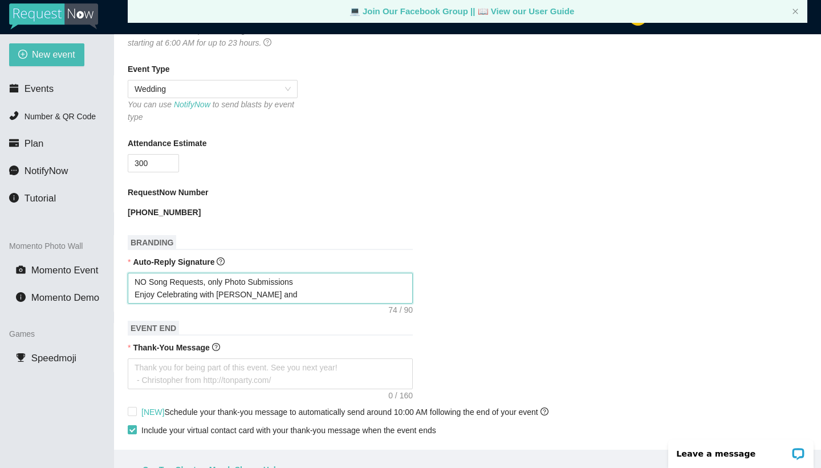
click at [221, 282] on textarea "NO Song Requests, only Photo Submissions Enjoy Celebrating with [PERSON_NAME] a…" at bounding box center [270, 288] width 285 height 31
click at [204, 280] on textarea "NO Song Requests,ONLY Photo Submissions Enjoy Celebrating with [PERSON_NAME] and" at bounding box center [270, 288] width 285 height 31
click at [208, 282] on textarea "NO Song Requests,ONLY Photo Submissions Enjoy Celebrating with [PERSON_NAME] and" at bounding box center [270, 288] width 285 height 31
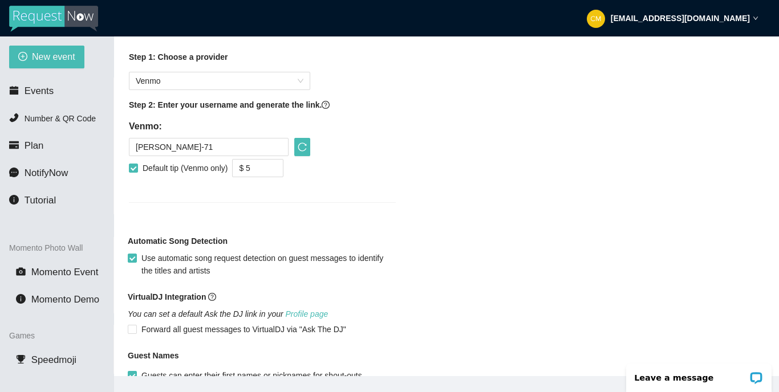
scroll to position [829, 0]
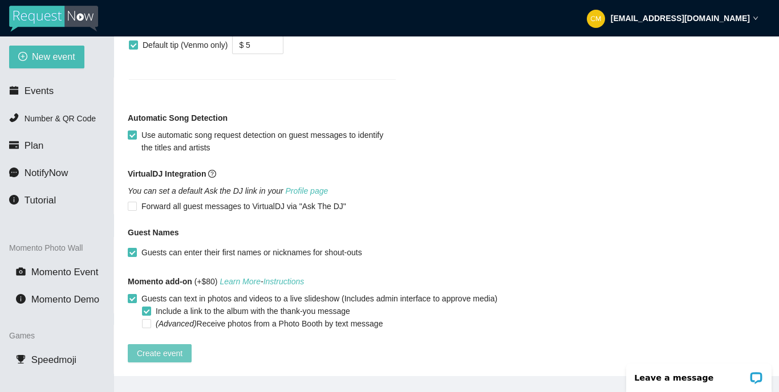
click at [156, 333] on button "Create event" at bounding box center [160, 353] width 64 height 18
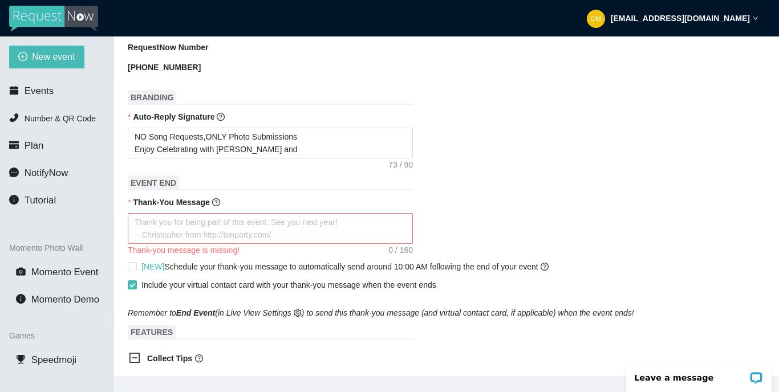
scroll to position [371, 0]
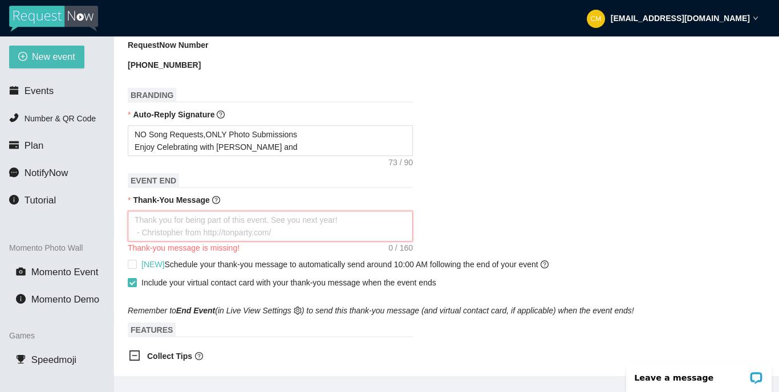
click at [229, 213] on textarea "Thank-You Message" at bounding box center [270, 226] width 285 height 31
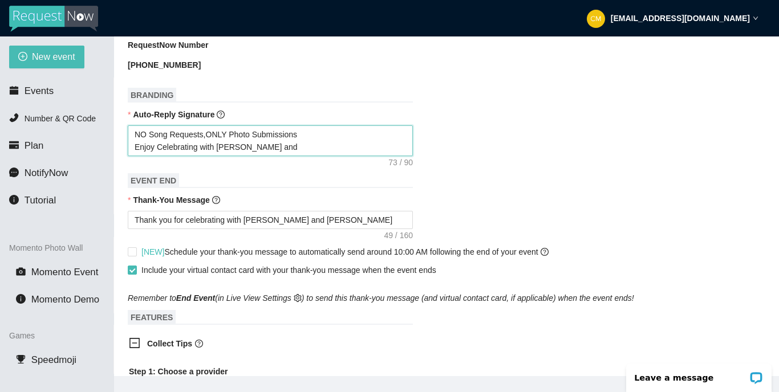
click at [265, 148] on textarea "NO Song Requests,ONLY Photo Submissions Enjoy Celebrating with [PERSON_NAME] and" at bounding box center [270, 140] width 285 height 31
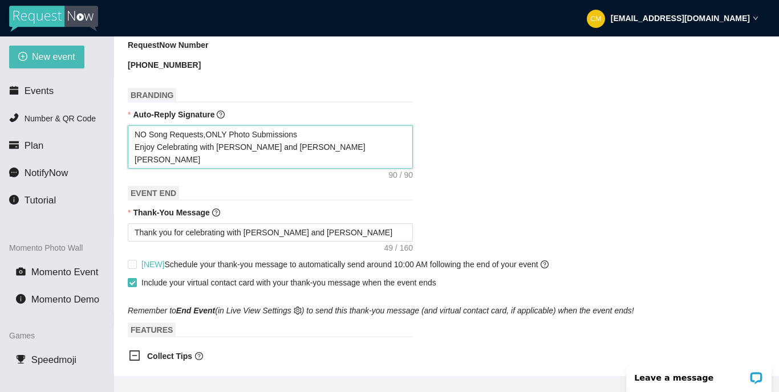
click at [143, 157] on textarea "NO Song Requests,ONLY Photo Submissions Enjoy Celebrating with [PERSON_NAME] an…" at bounding box center [270, 146] width 285 height 43
click at [165, 160] on textarea "NO Song Requests,ONLY Photo Submissions Enjoy Celebrating with [PERSON_NAME] an…" at bounding box center [270, 146] width 285 height 43
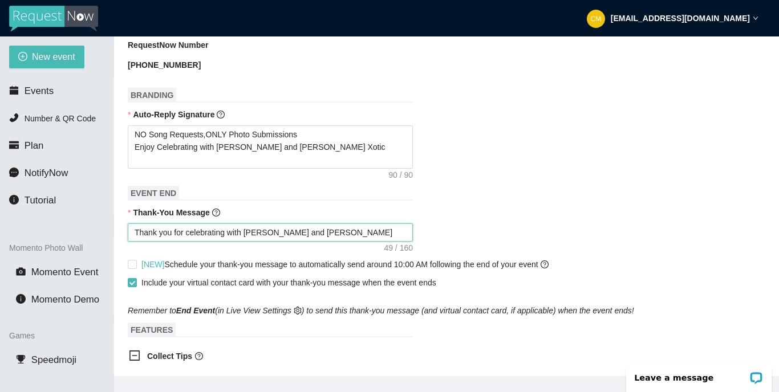
click at [348, 238] on textarea "Thank you for celebrating with [PERSON_NAME] and [PERSON_NAME]" at bounding box center [270, 233] width 285 height 18
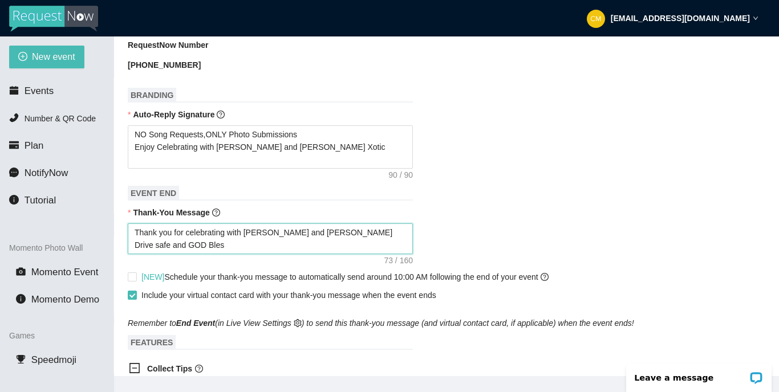
click at [240, 247] on textarea "Thank you for celebrating with [PERSON_NAME] and [PERSON_NAME] Drive safe and G…" at bounding box center [270, 239] width 285 height 31
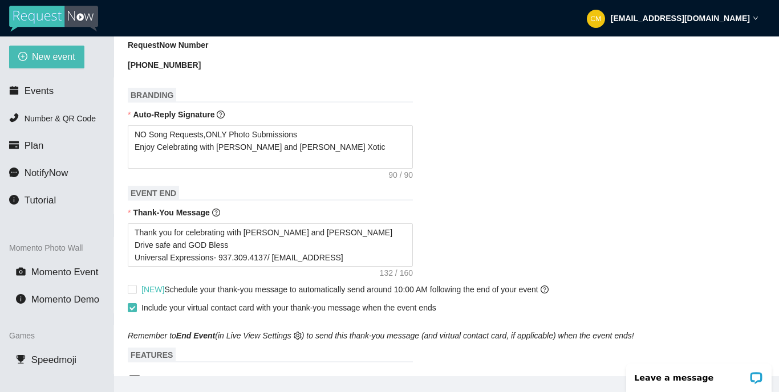
click at [400, 182] on form "Event Name [PERSON_NAME] & [PERSON_NAME] Wedding Event Date [DATE] Your event w…" at bounding box center [447, 315] width 638 height 1046
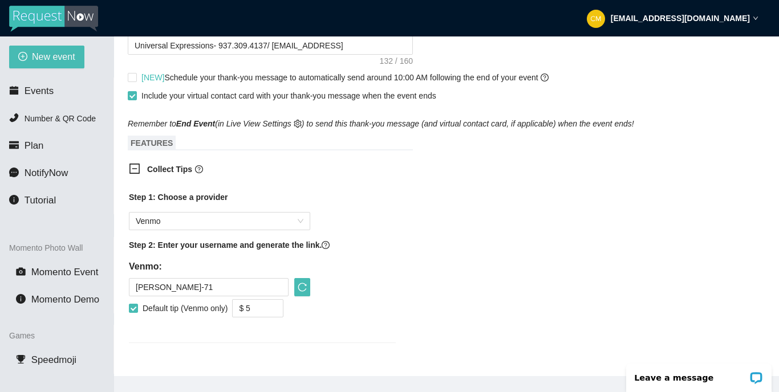
scroll to position [708, 0]
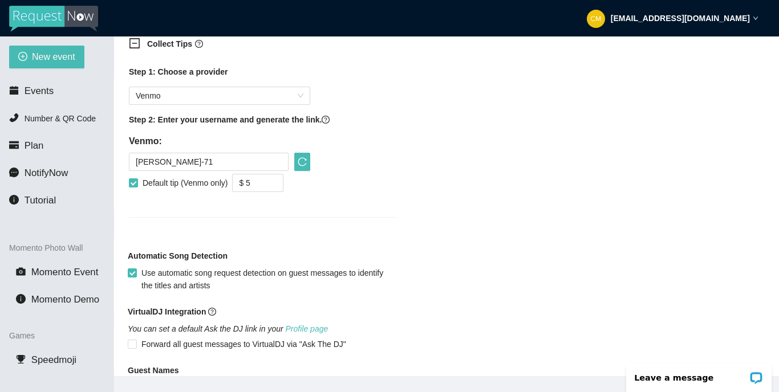
click at [400, 161] on div "Collect Tips Step 1: Choose a provider Venmo Step 2: Enter your username and ge…" at bounding box center [447, 135] width 638 height 208
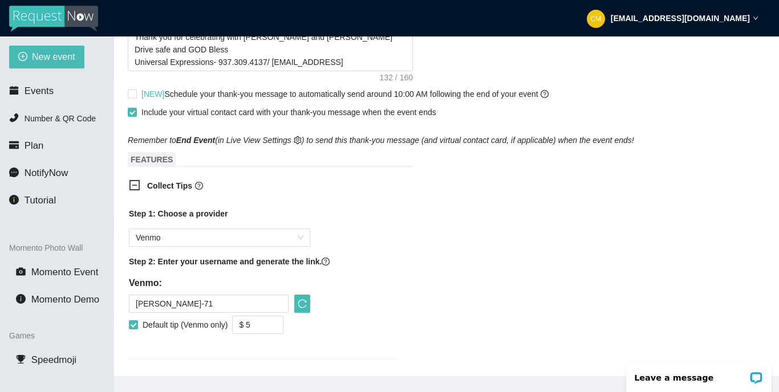
scroll to position [564, 0]
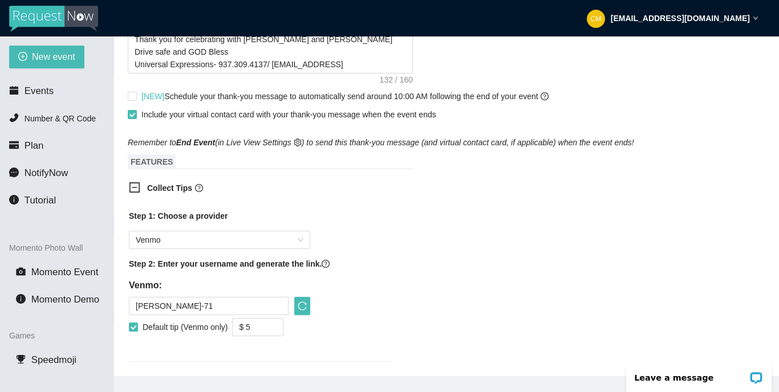
click at [400, 250] on div "Collect Tips Step 1: Choose a provider Venmo Step 2: Enter your username and ge…" at bounding box center [447, 279] width 638 height 208
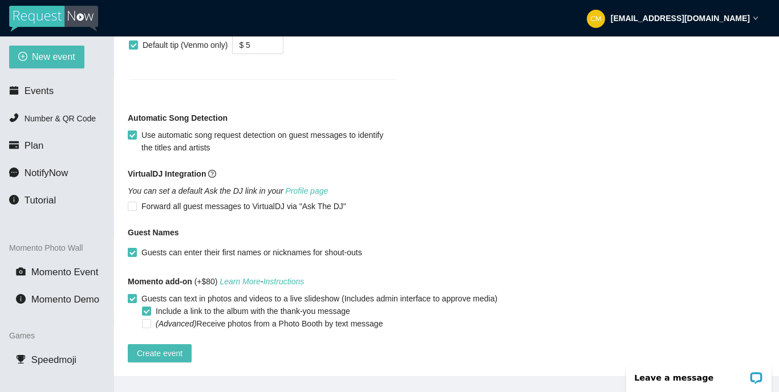
scroll to position [854, 0]
click at [177, 333] on span "Create event" at bounding box center [160, 353] width 46 height 13
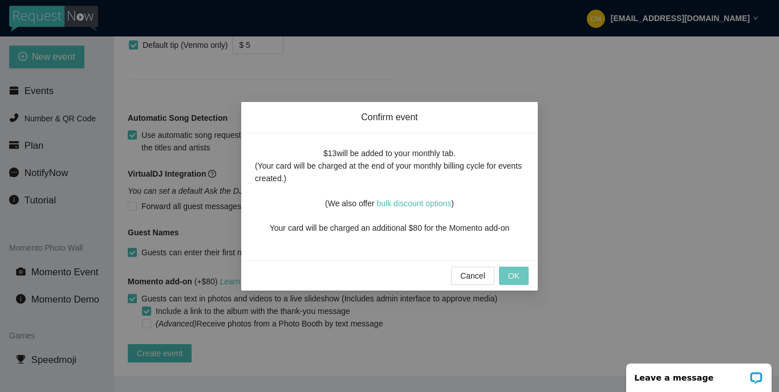
click at [400, 275] on span "OK" at bounding box center [513, 276] width 11 height 13
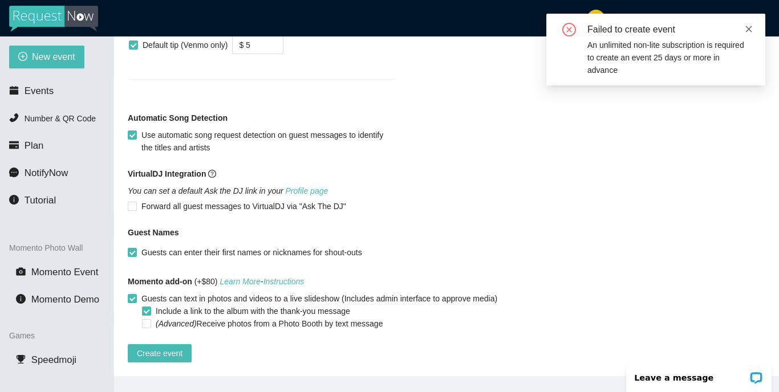
click at [400, 27] on icon "close" at bounding box center [749, 29] width 8 height 8
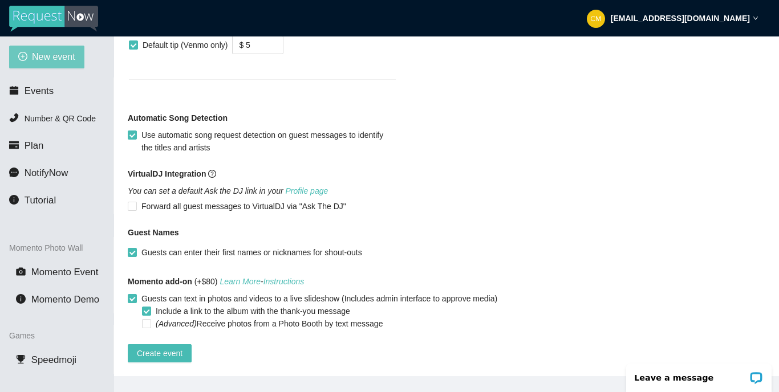
click at [45, 52] on span "New event" at bounding box center [53, 57] width 43 height 14
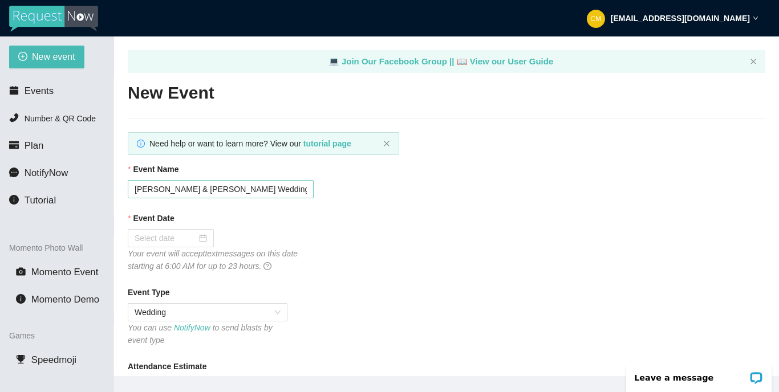
scroll to position [0, 0]
click at [385, 140] on icon "close" at bounding box center [386, 143] width 7 height 7
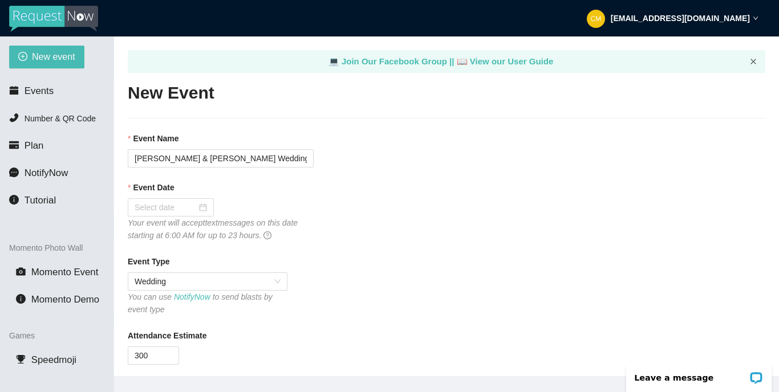
click at [400, 59] on icon "close" at bounding box center [753, 61] width 7 height 7
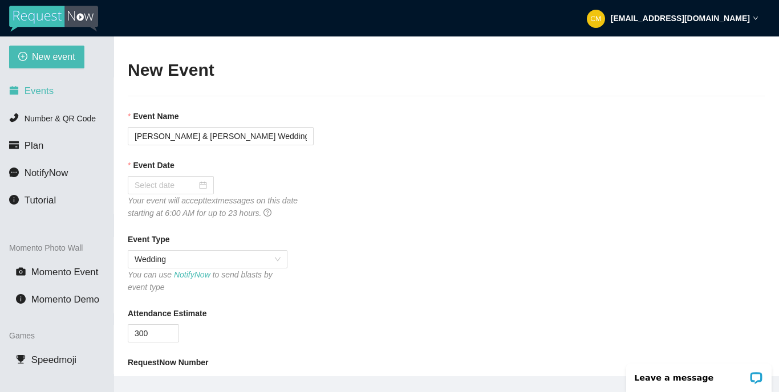
click at [29, 92] on span "Events" at bounding box center [39, 91] width 29 height 11
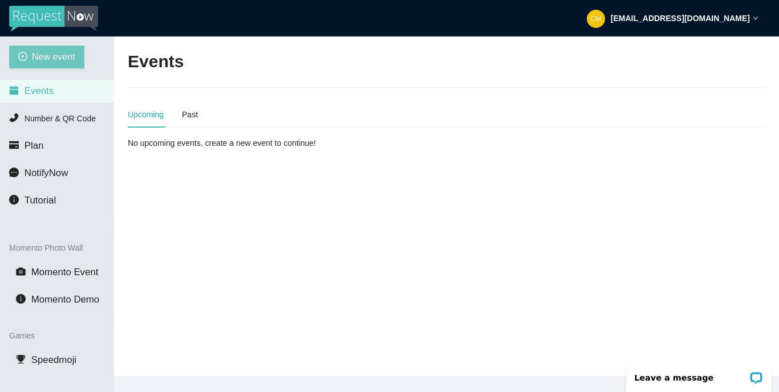
click at [32, 54] on span "New event" at bounding box center [53, 57] width 43 height 14
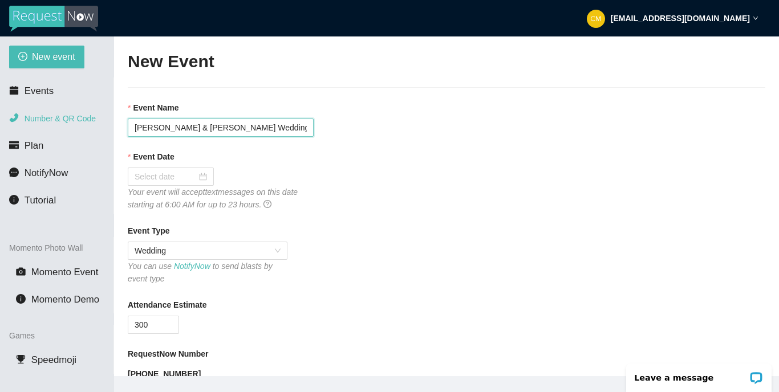
drag, startPoint x: 208, startPoint y: 126, endPoint x: 103, endPoint y: 126, distance: 105.5
click at [103, 126] on section "New event Events Number & QR Code Plan NotifyNow Tutorial Momento Photo Wall Mo…" at bounding box center [389, 232] width 779 height 392
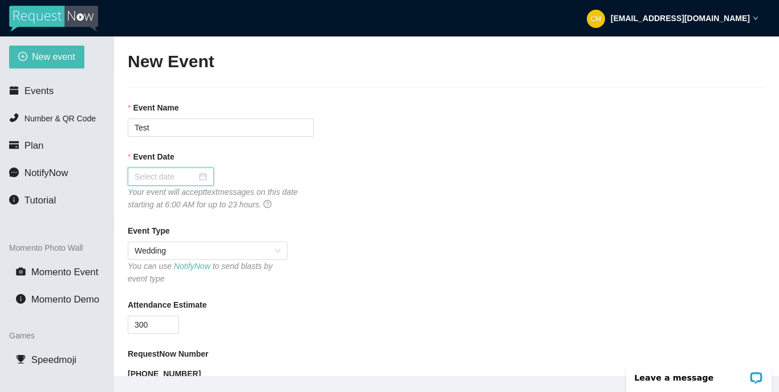
click at [167, 181] on input "Event Date" at bounding box center [166, 177] width 62 height 13
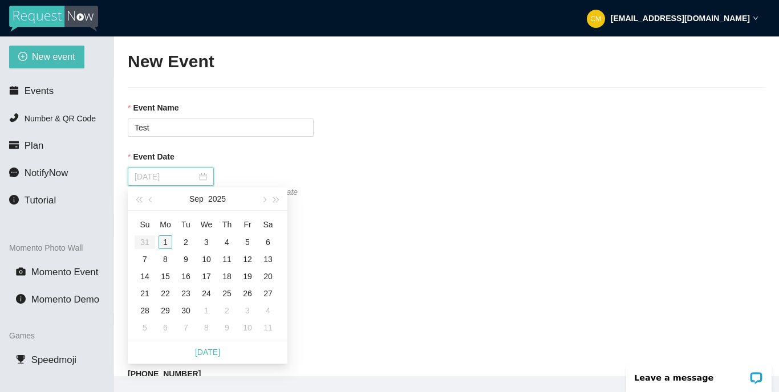
click at [170, 242] on div "1" at bounding box center [166, 243] width 14 height 14
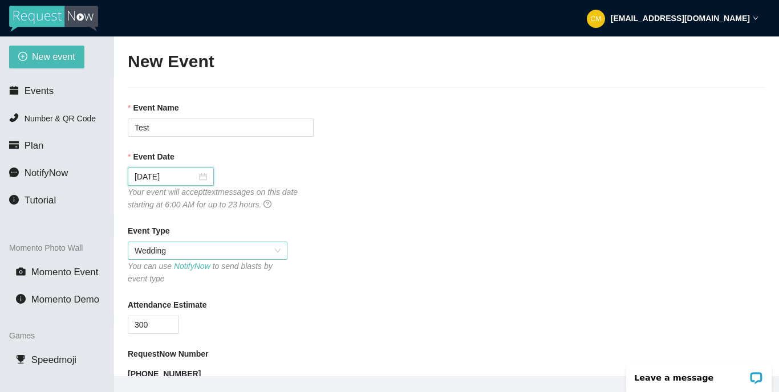
click at [261, 251] on span "Wedding" at bounding box center [208, 250] width 146 height 17
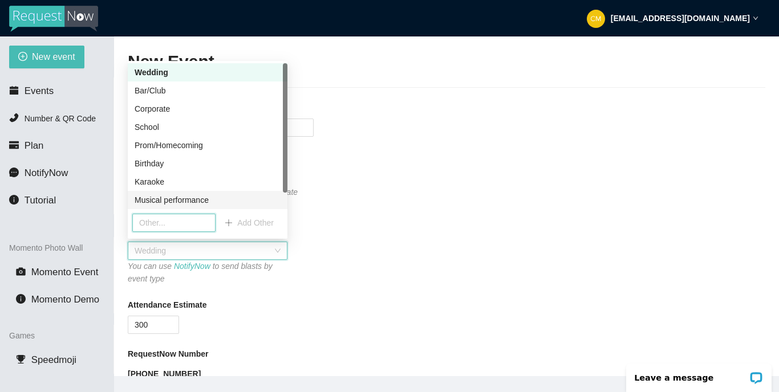
click at [176, 224] on input "text" at bounding box center [173, 223] width 83 height 18
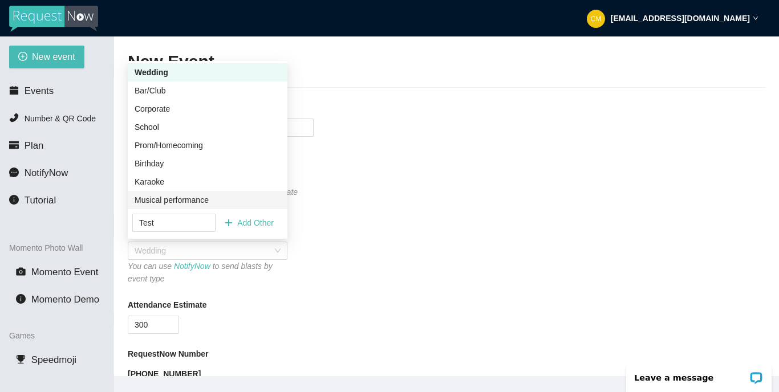
click at [391, 240] on div "Event Type" at bounding box center [447, 233] width 638 height 17
click at [253, 302] on div "Attendance Estimate" at bounding box center [447, 307] width 638 height 17
click at [246, 223] on span "Add Other" at bounding box center [255, 223] width 36 height 13
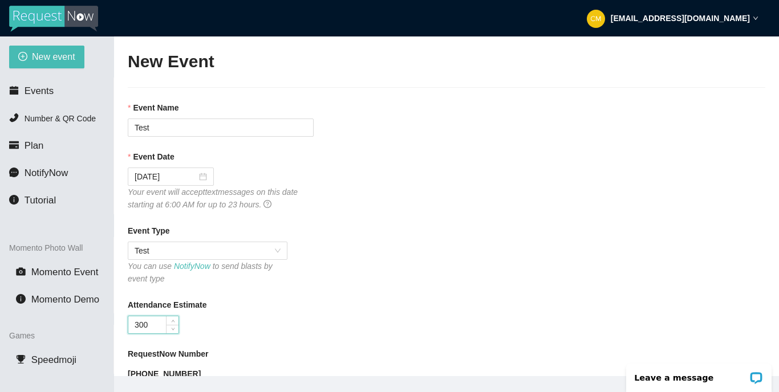
drag, startPoint x: 156, startPoint y: 322, endPoint x: 125, endPoint y: 317, distance: 31.2
click at [125, 317] on main "New Event Event Name Test Event Date [DATE] Your event will accept text message…" at bounding box center [446, 206] width 665 height 340
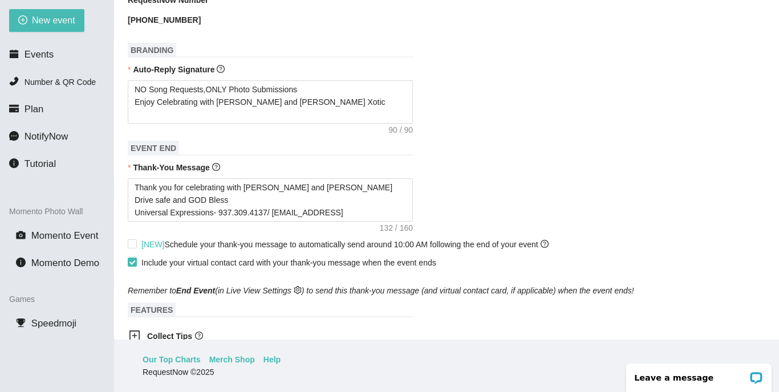
scroll to position [535, 0]
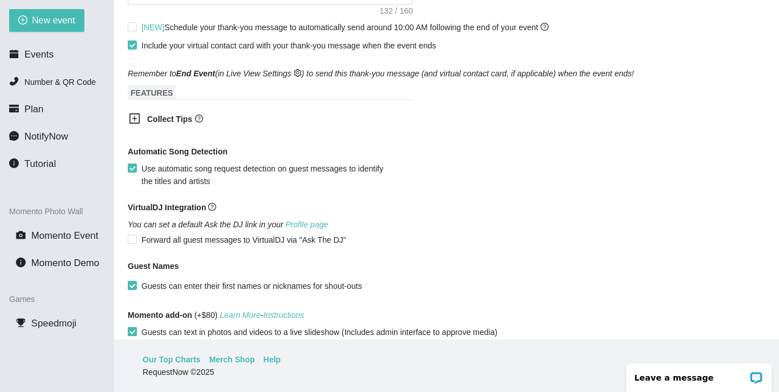
click at [260, 164] on span "Use automatic song request detection on guest messages to identify the titles a…" at bounding box center [265, 175] width 257 height 25
click at [136, 164] on input "Use automatic song request detection on guest messages to identify the titles a…" at bounding box center [132, 168] width 8 height 8
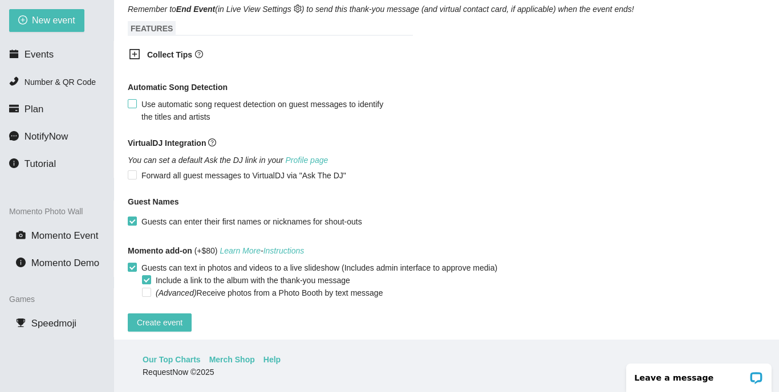
scroll to position [602, 0]
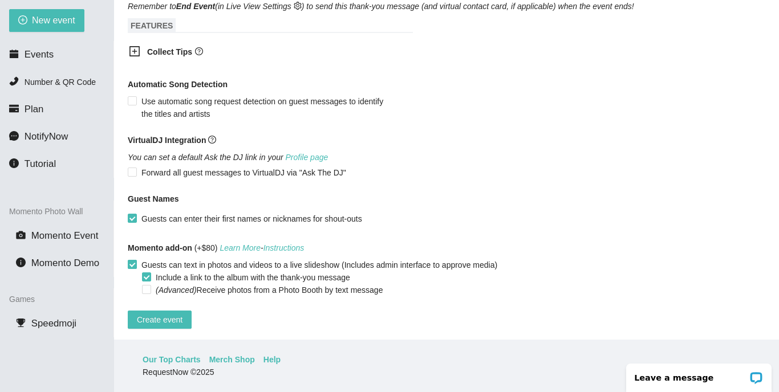
click at [133, 266] on input "Guests can text in photos and videos to a live slideshow (Includes admin interf…" at bounding box center [132, 264] width 8 height 8
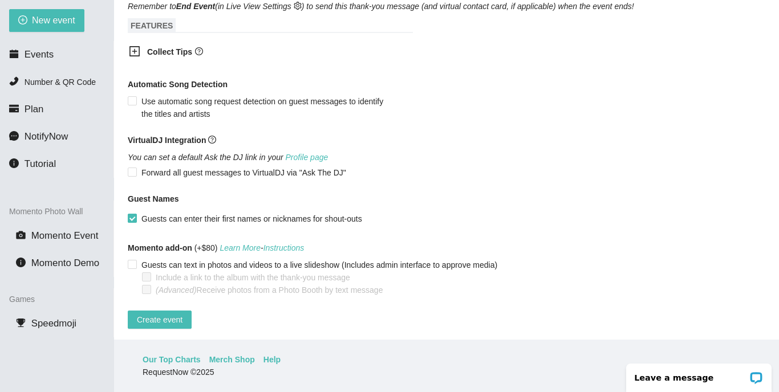
click at [132, 221] on input "Guests can enter their first names or nicknames for shout-outs" at bounding box center [132, 218] width 8 height 8
click at [135, 216] on input "Guests can enter their first names or nicknames for shout-outs" at bounding box center [132, 218] width 8 height 8
click at [141, 99] on span "Use automatic song request detection on guest messages to identify the titles a…" at bounding box center [265, 107] width 257 height 25
click at [136, 99] on input "Use automatic song request detection on guest messages to identify the titles a…" at bounding box center [132, 100] width 8 height 8
click at [178, 323] on span "Create event" at bounding box center [160, 320] width 46 height 13
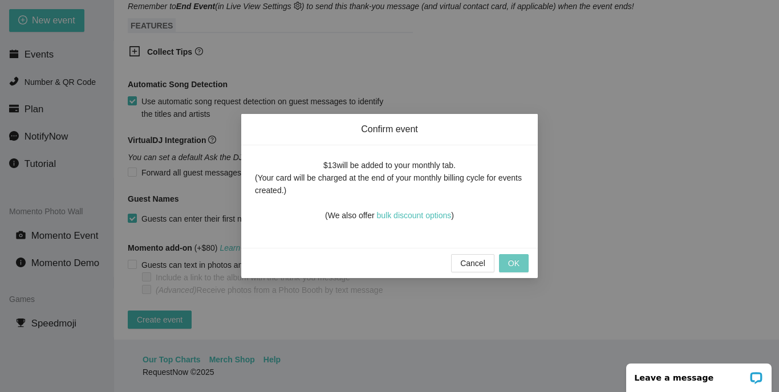
click at [400, 258] on span "OK" at bounding box center [513, 263] width 11 height 13
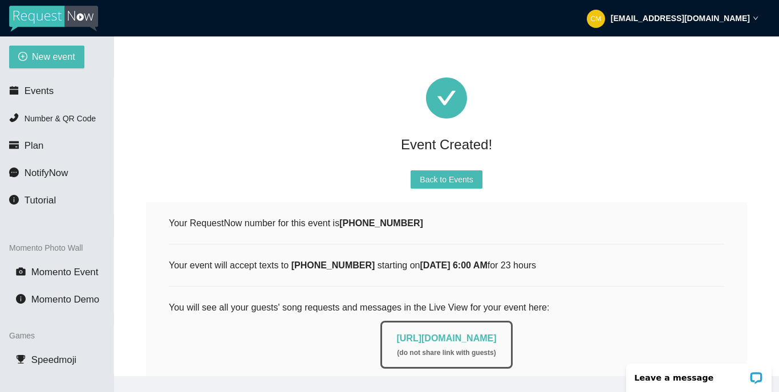
scroll to position [214, 0]
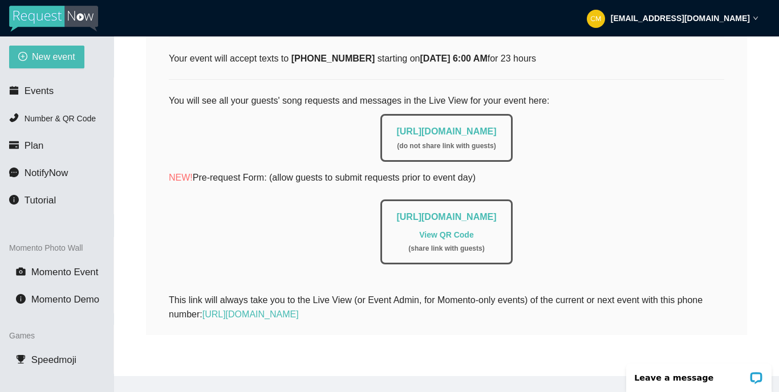
click at [400, 230] on link "View QR Code" at bounding box center [446, 234] width 54 height 9
